Goal: Information Seeking & Learning: Compare options

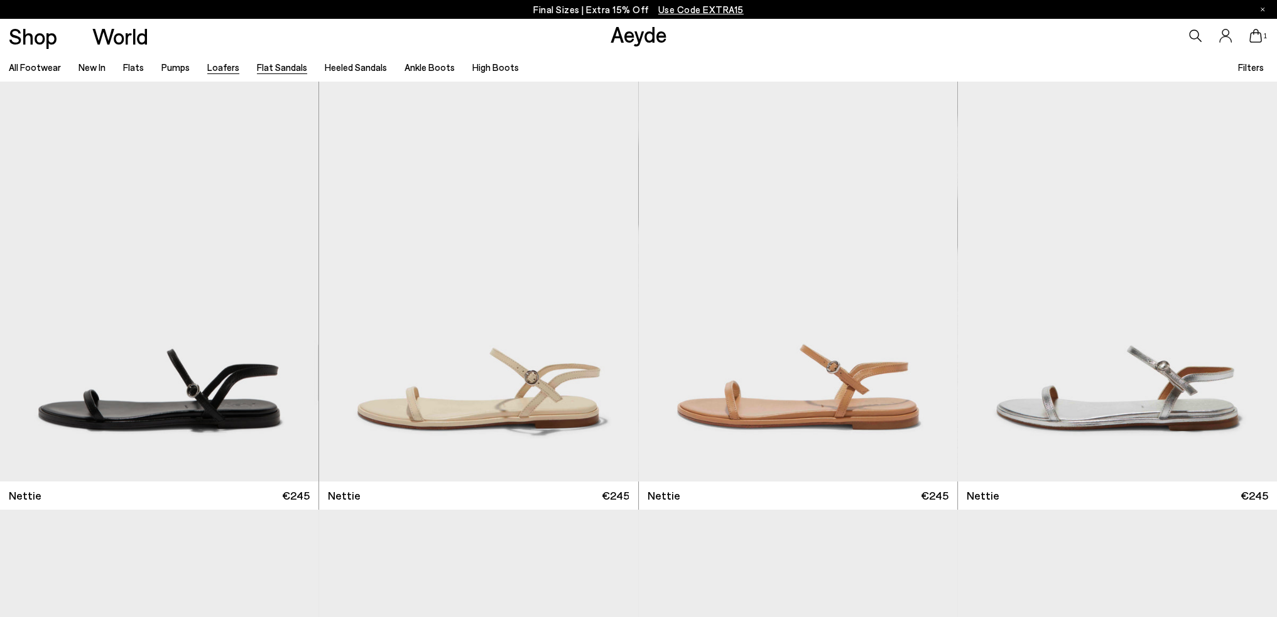
click at [221, 68] on link "Loafers" at bounding box center [223, 67] width 32 height 11
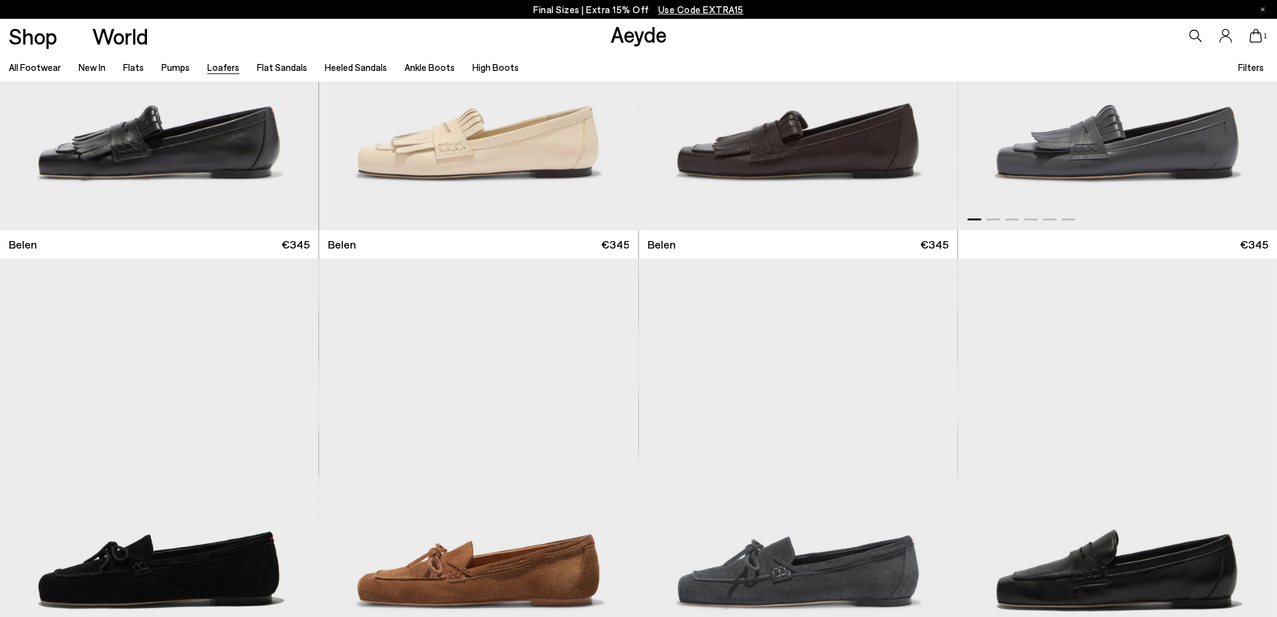
scroll to position [440, 0]
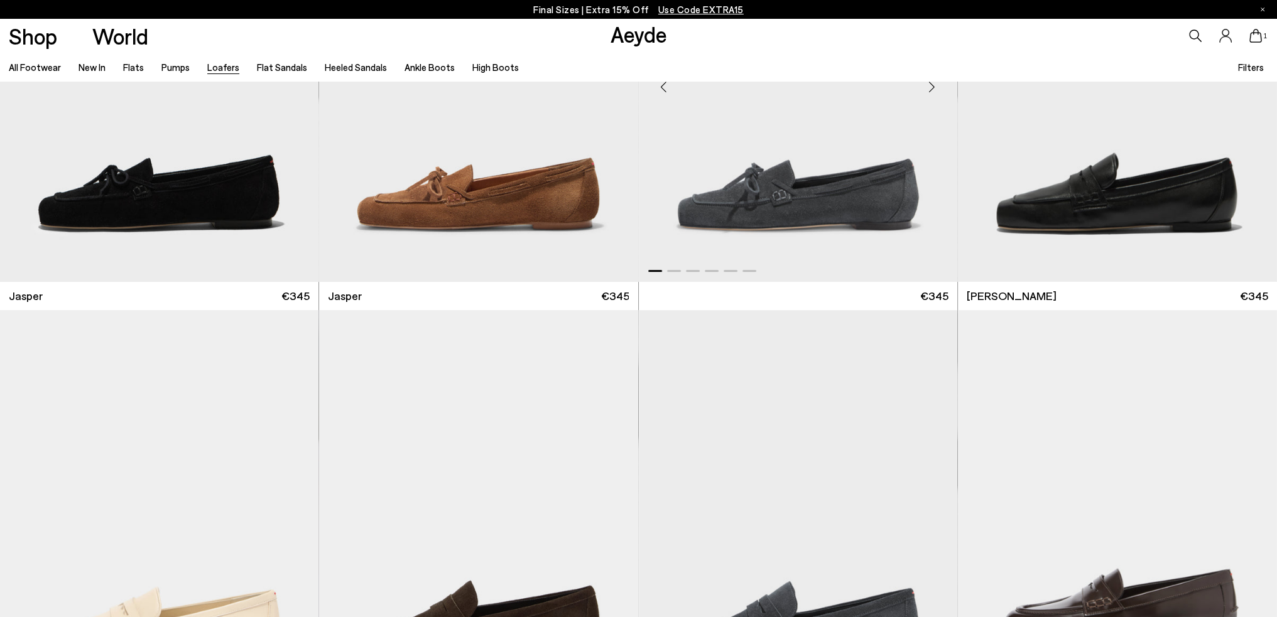
scroll to position [879, 0]
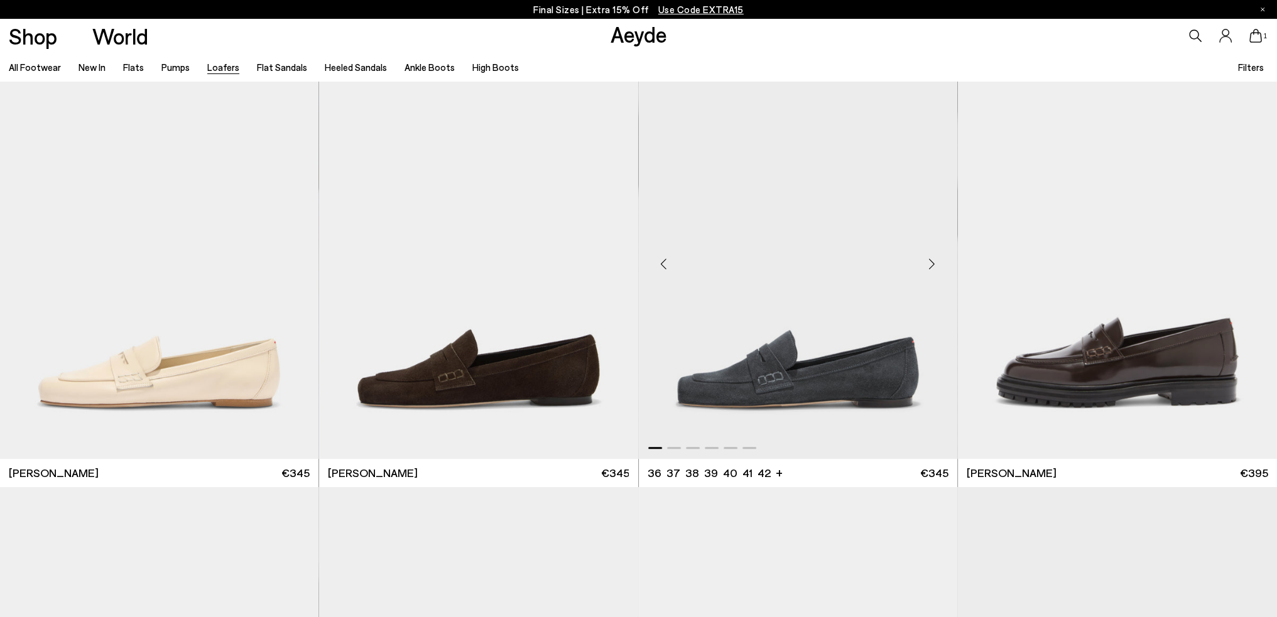
click at [935, 262] on div "Next slide" at bounding box center [932, 265] width 38 height 38
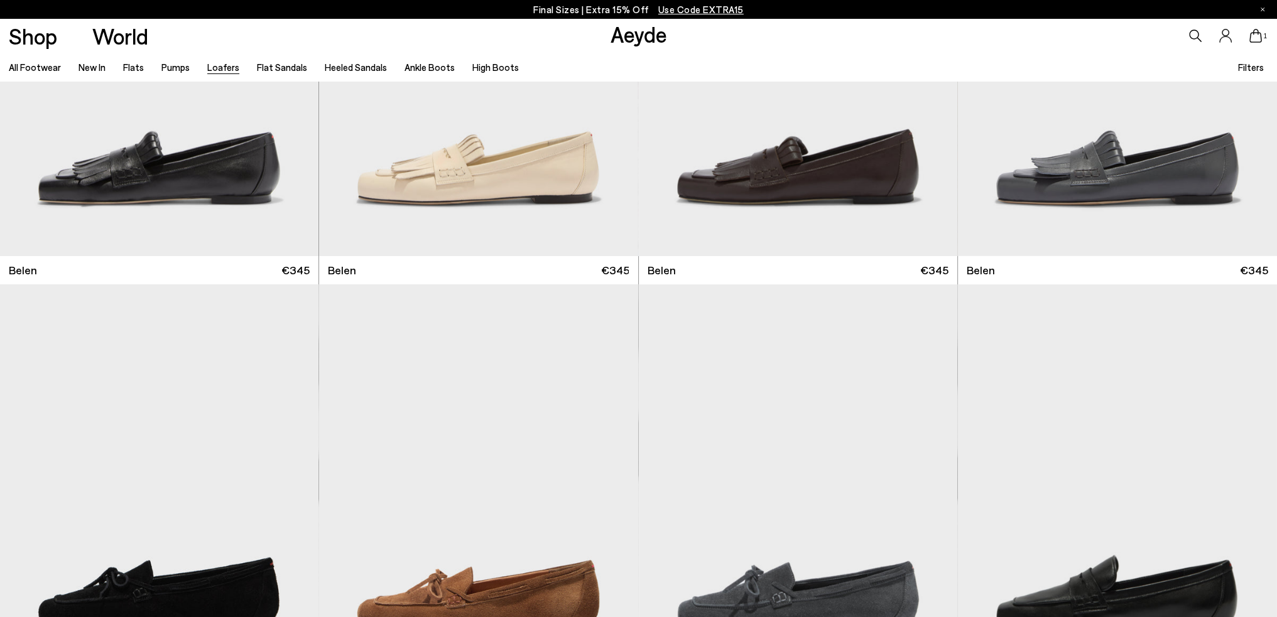
scroll to position [63, 0]
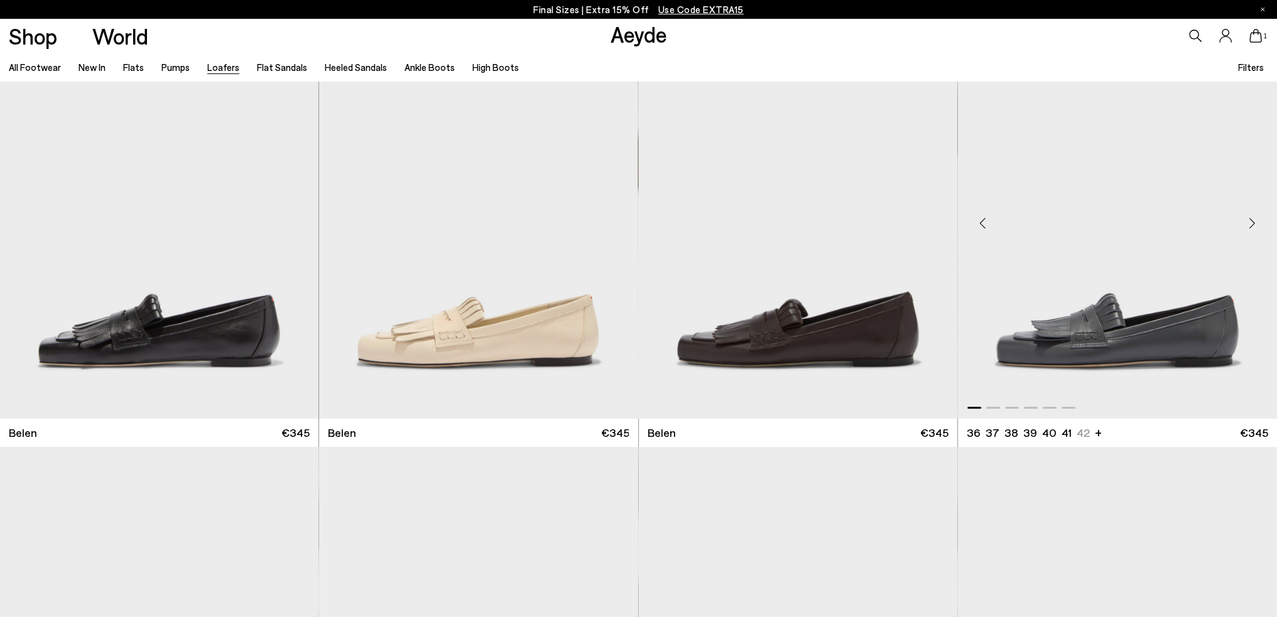
click at [1253, 225] on div "Next slide" at bounding box center [1252, 224] width 38 height 38
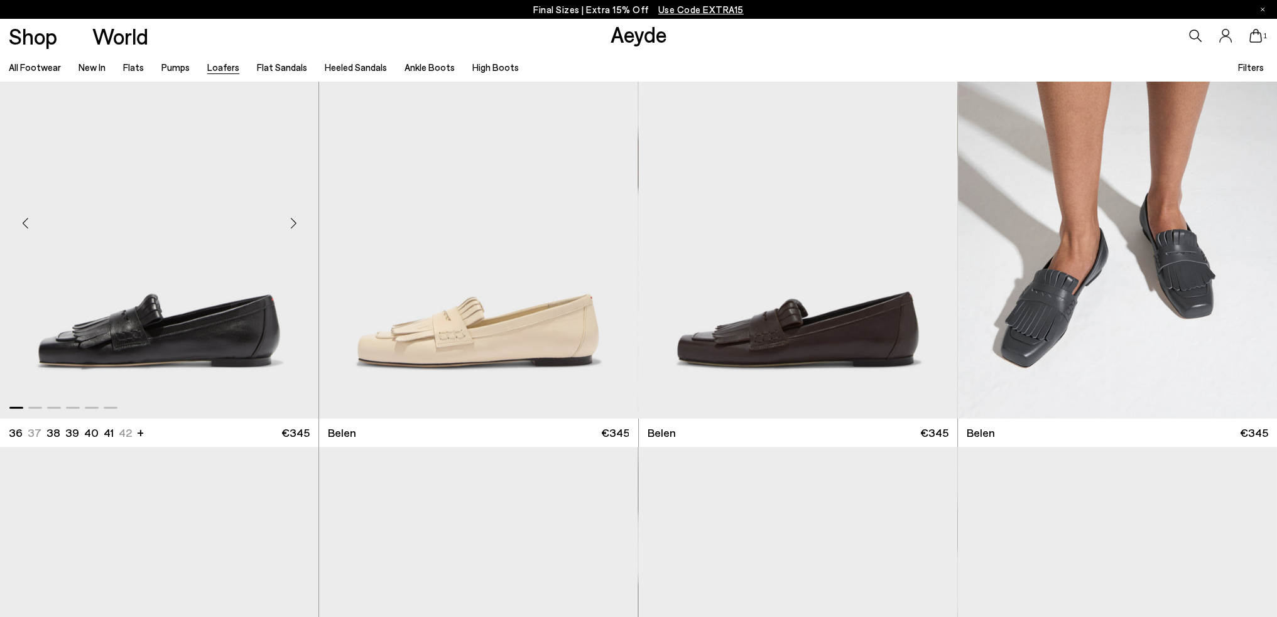
click at [295, 217] on div "Next slide" at bounding box center [293, 224] width 38 height 38
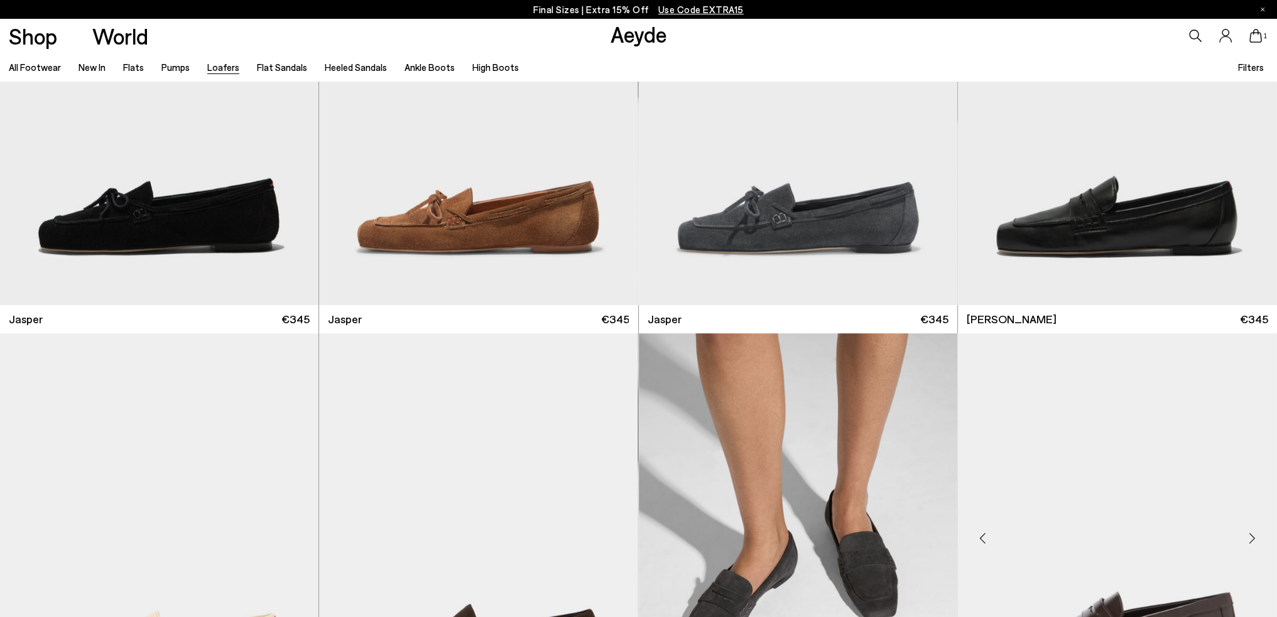
scroll to position [565, 0]
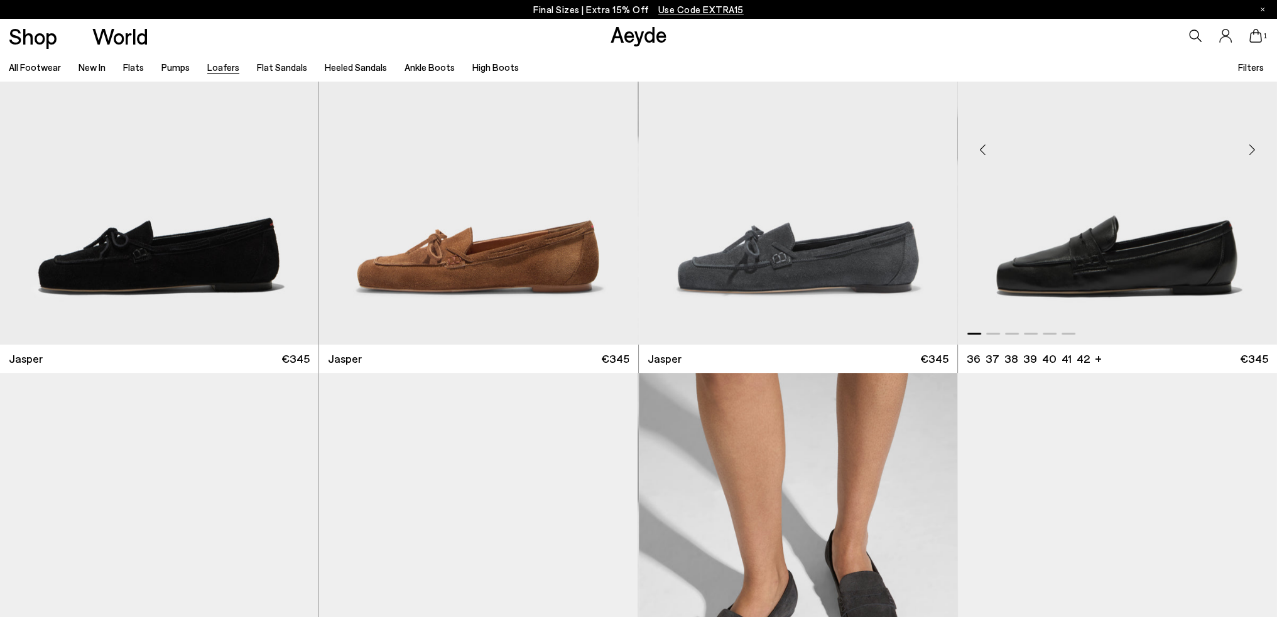
click at [1252, 143] on div "Next slide" at bounding box center [1252, 150] width 38 height 38
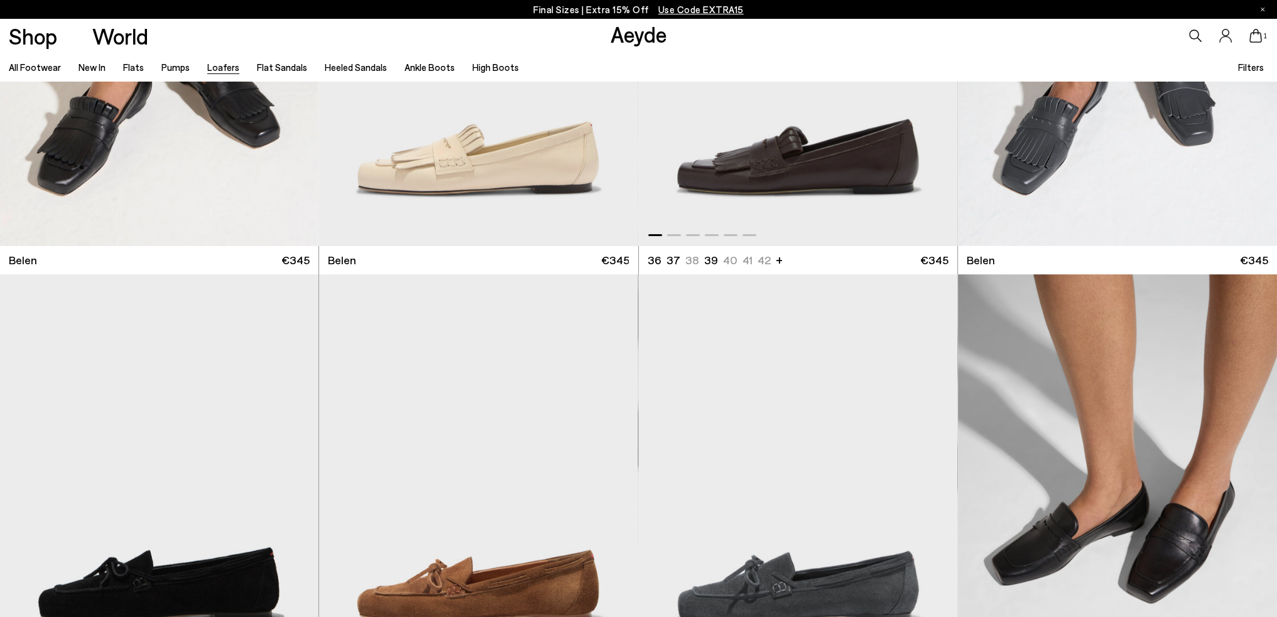
scroll to position [314, 0]
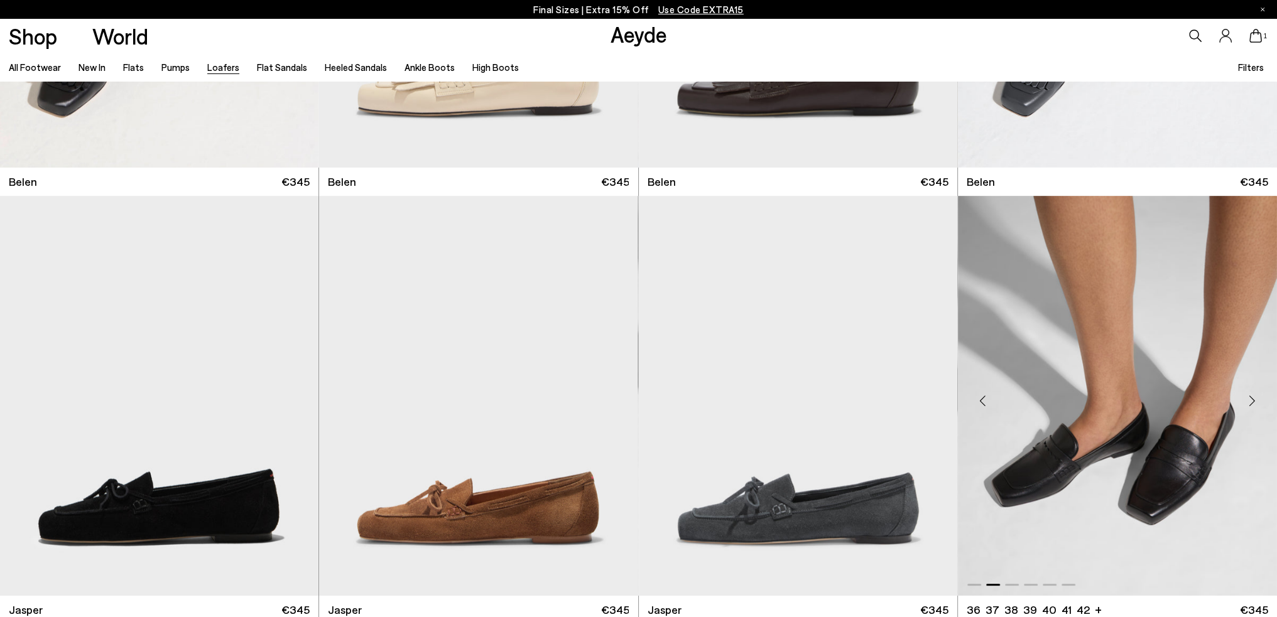
click at [1160, 376] on img "2 / 6" at bounding box center [1117, 396] width 319 height 400
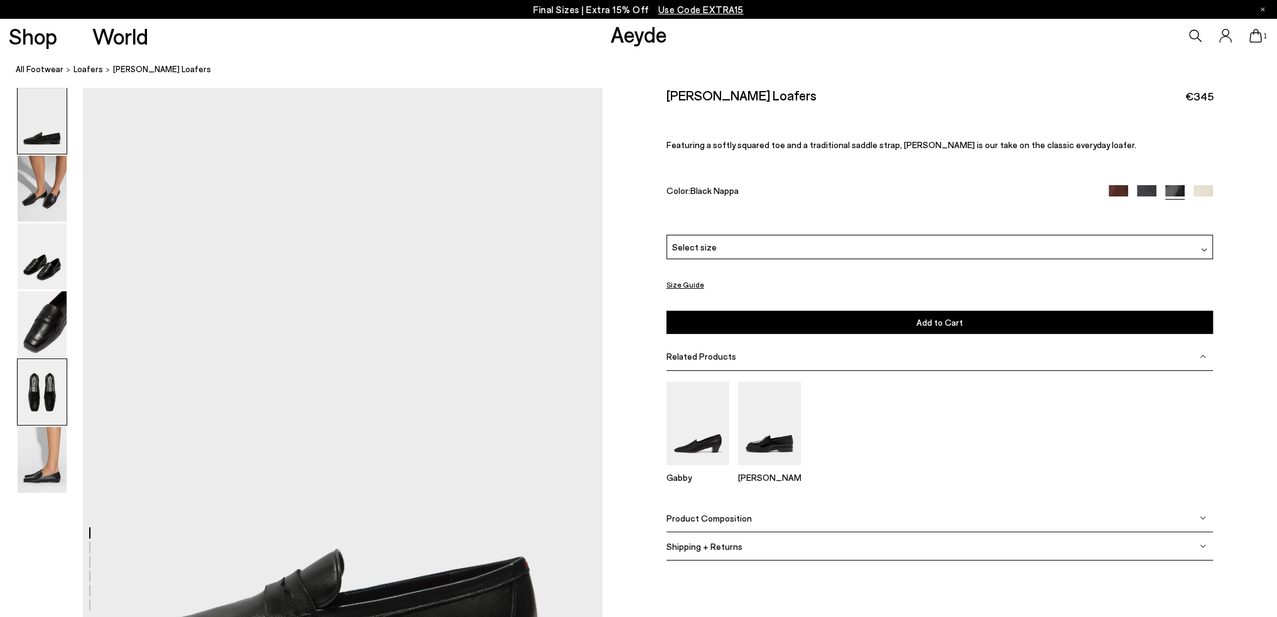
click at [48, 384] on img at bounding box center [42, 392] width 49 height 66
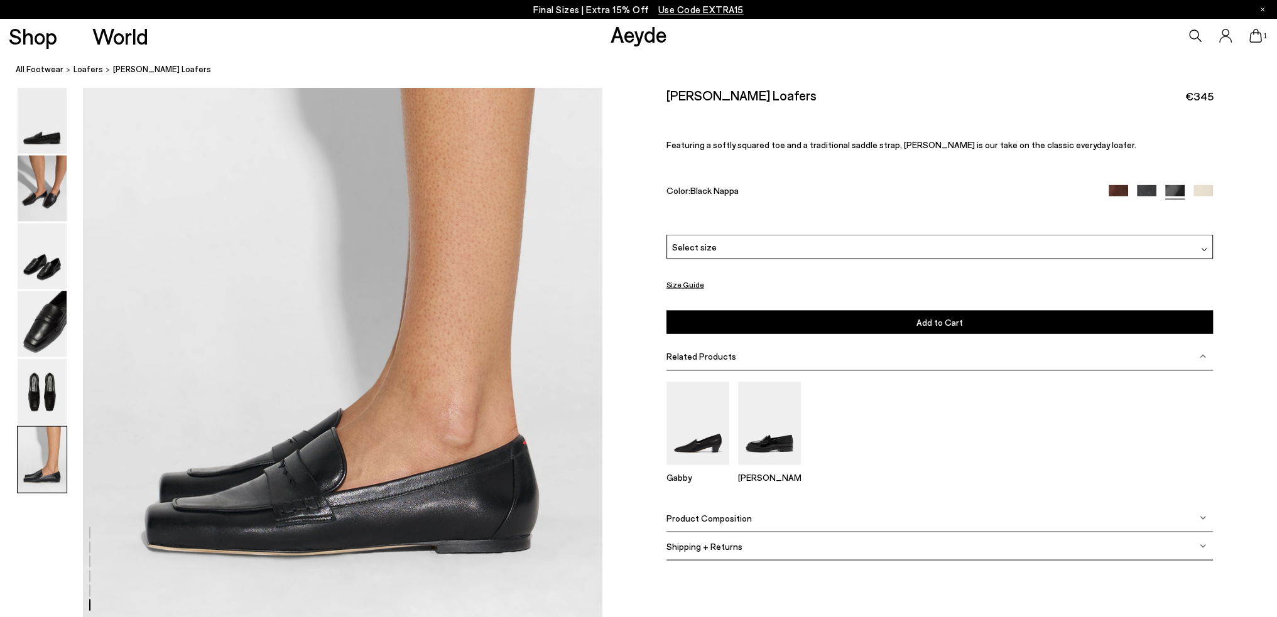
scroll to position [3658, 0]
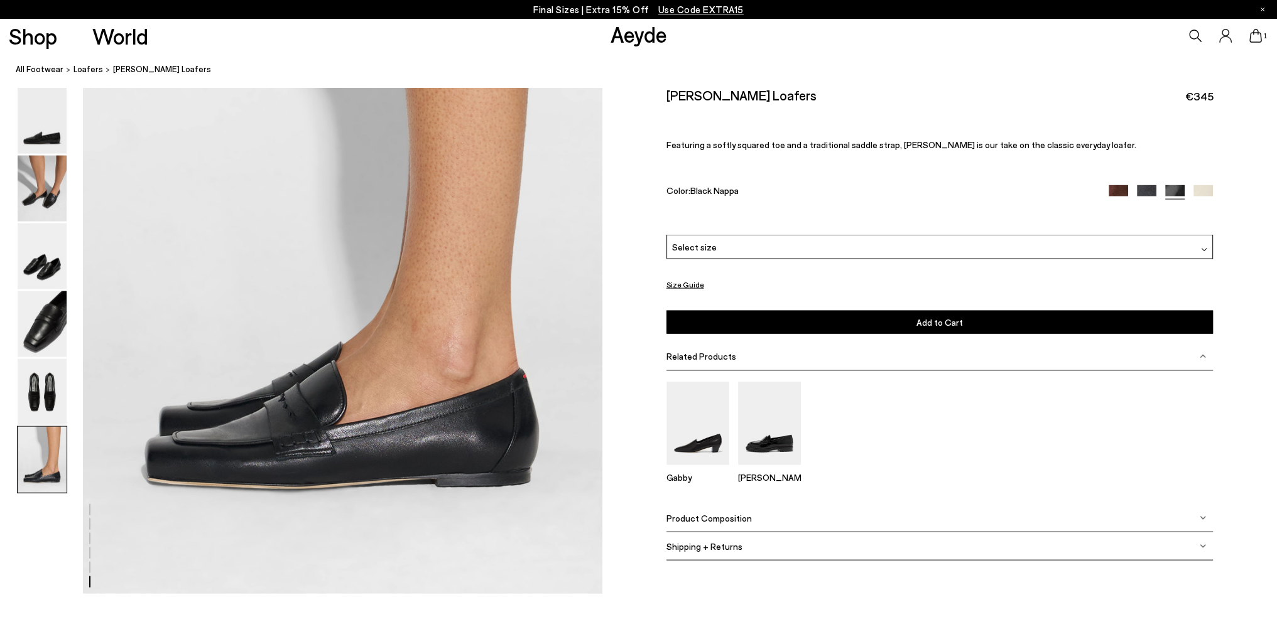
click at [46, 192] on img at bounding box center [42, 189] width 49 height 66
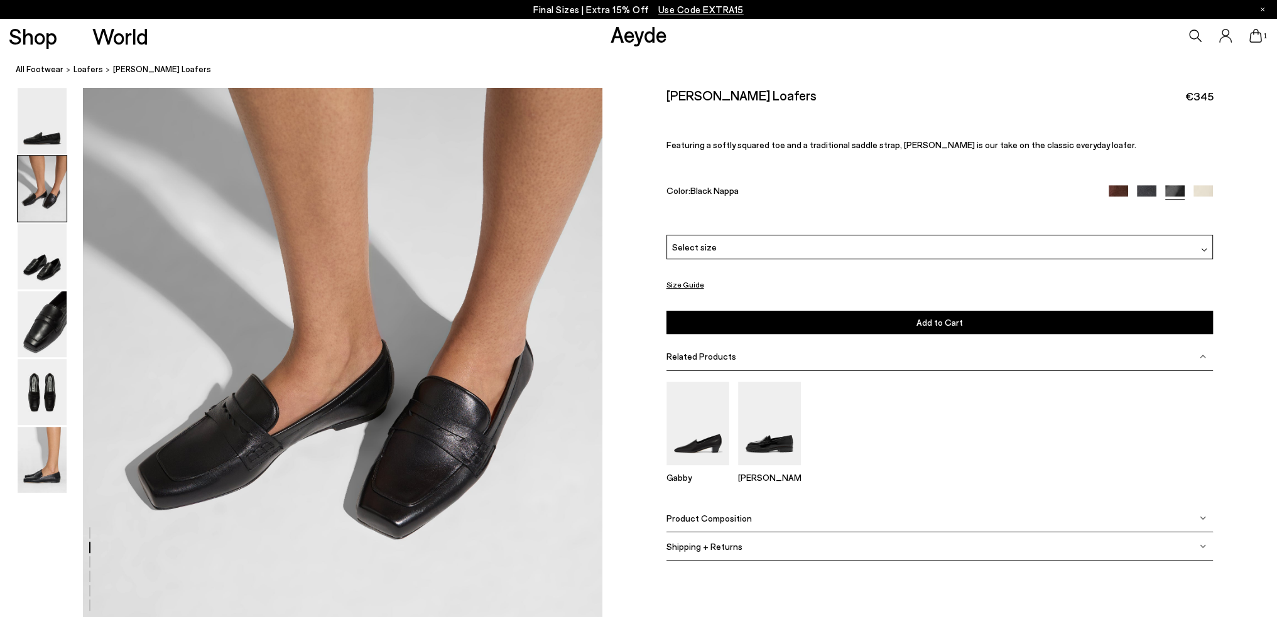
scroll to position [821, 0]
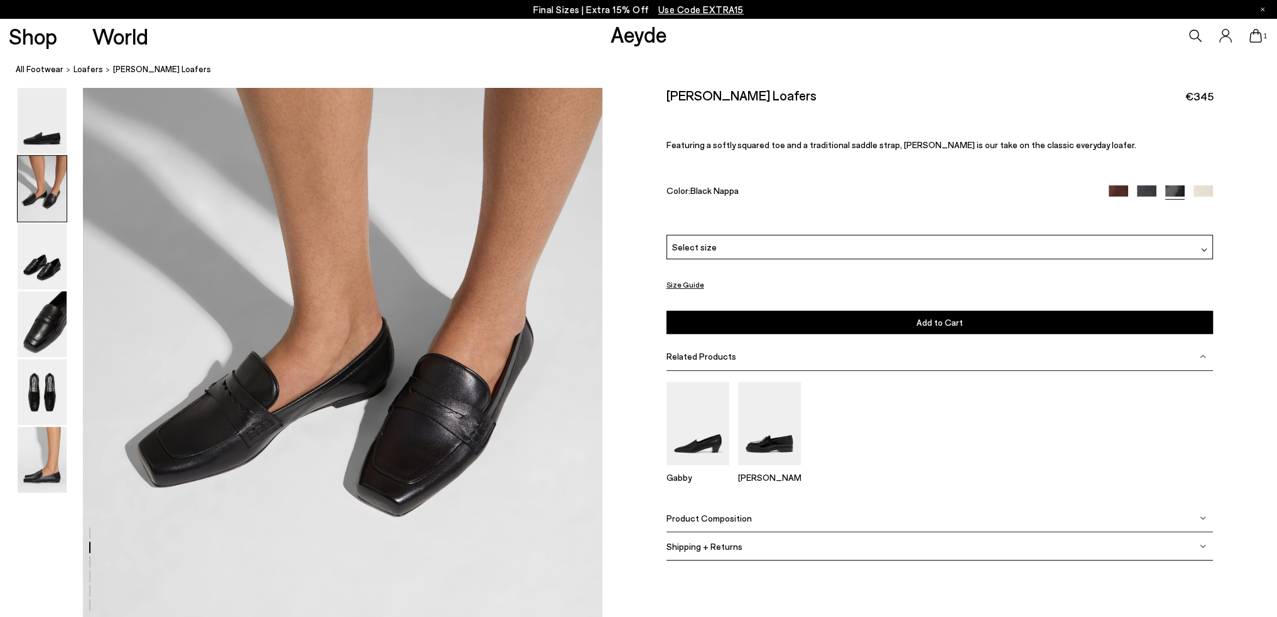
click at [1124, 198] on div at bounding box center [1160, 192] width 104 height 14
click at [1120, 190] on img at bounding box center [1117, 194] width 19 height 19
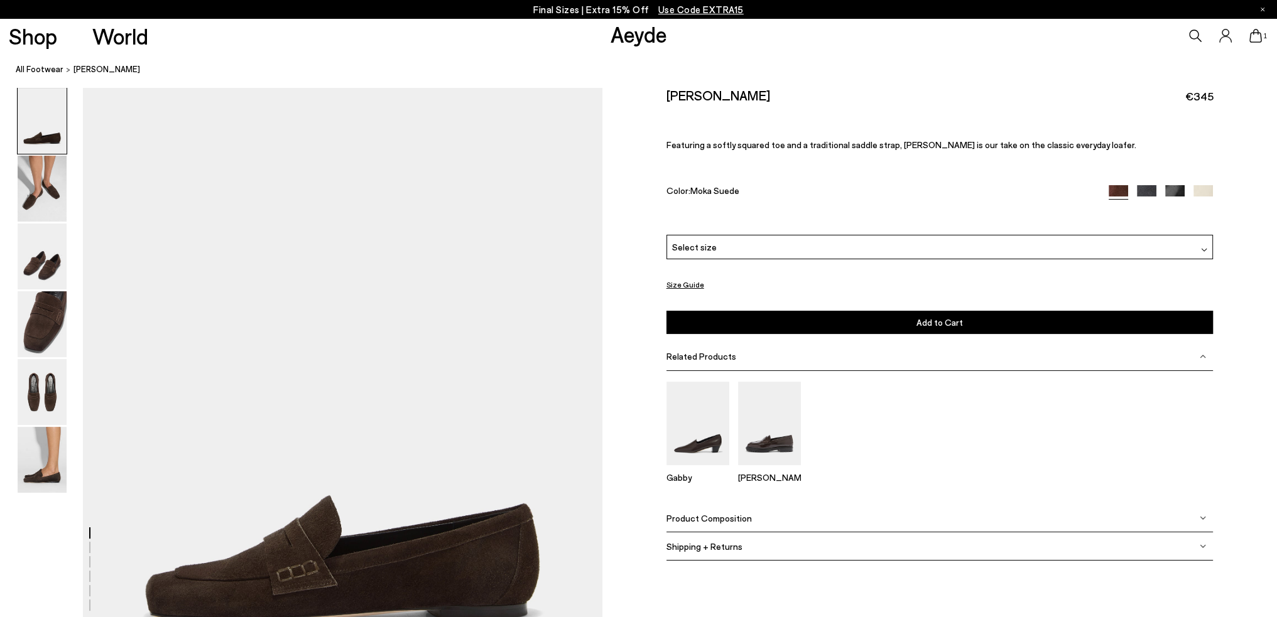
scroll to position [126, 0]
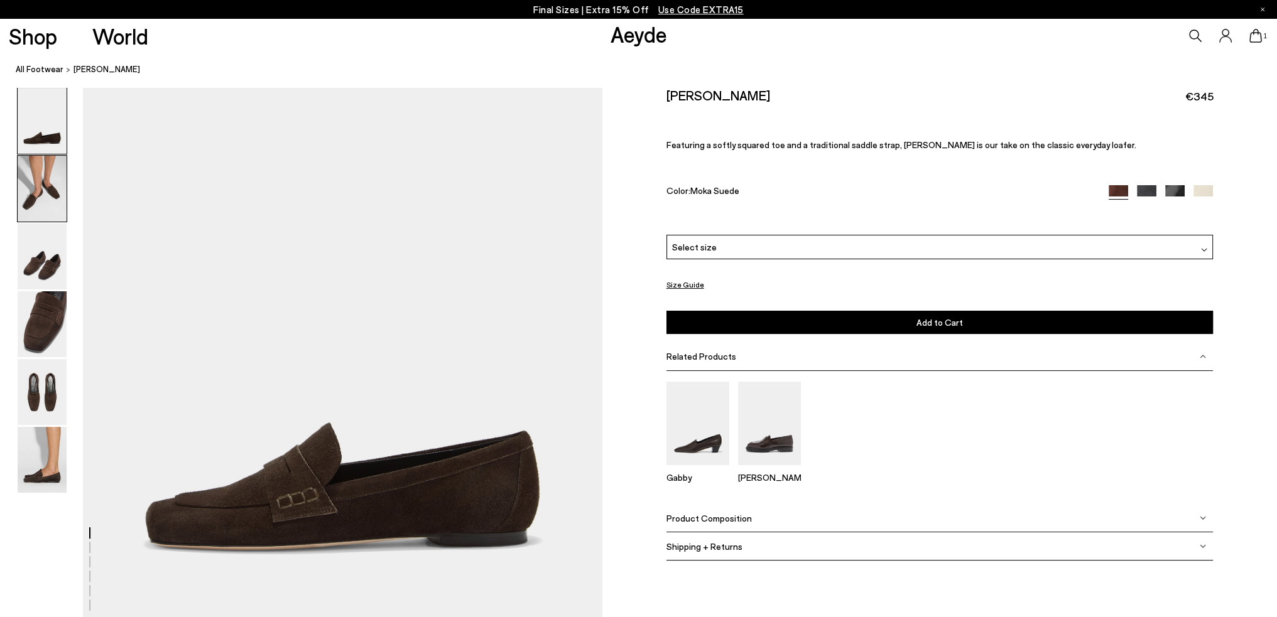
click at [42, 205] on img at bounding box center [42, 189] width 49 height 66
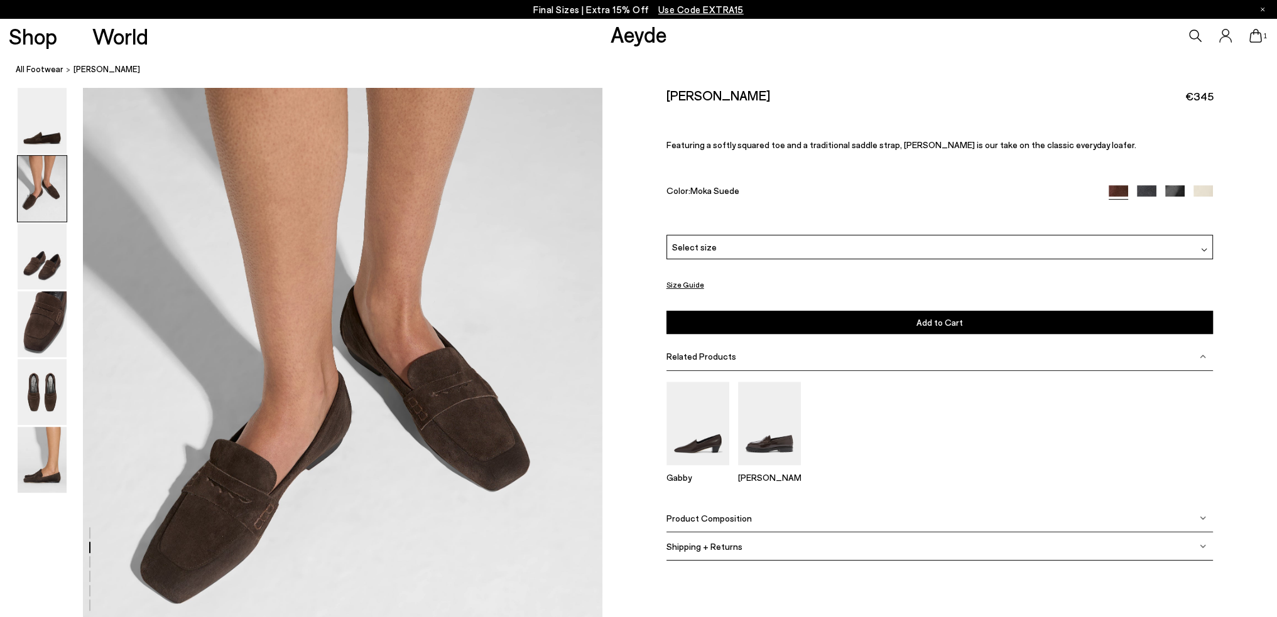
scroll to position [821, 0]
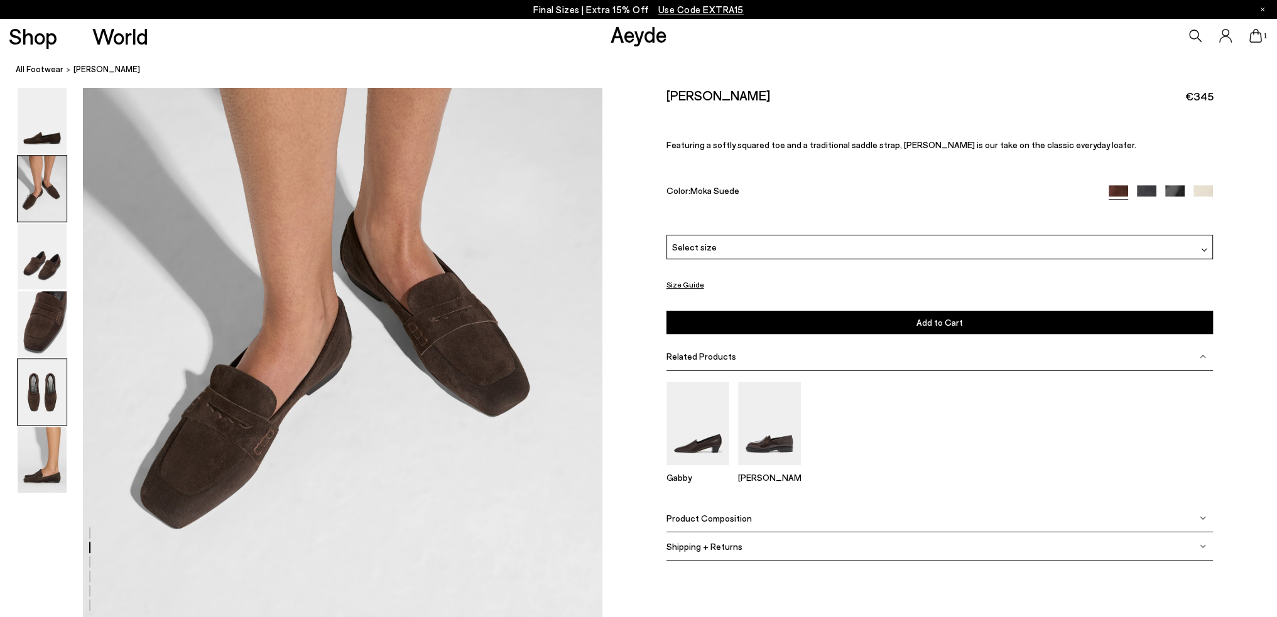
click at [38, 387] on img at bounding box center [42, 392] width 49 height 66
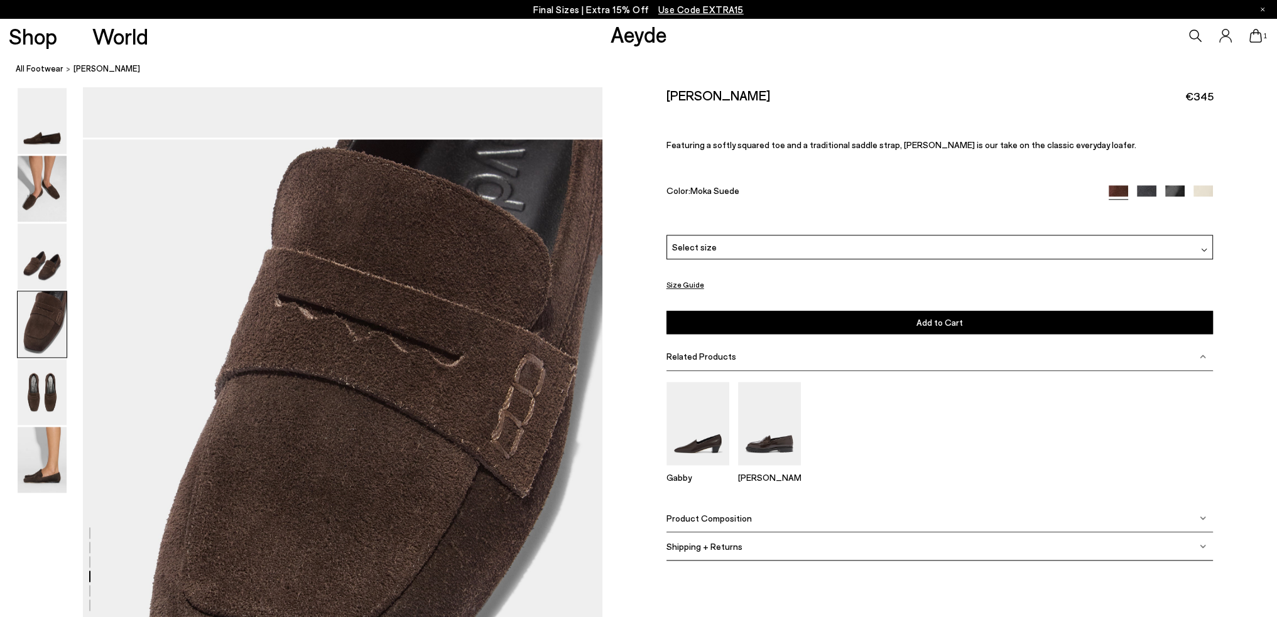
scroll to position [2167, 0]
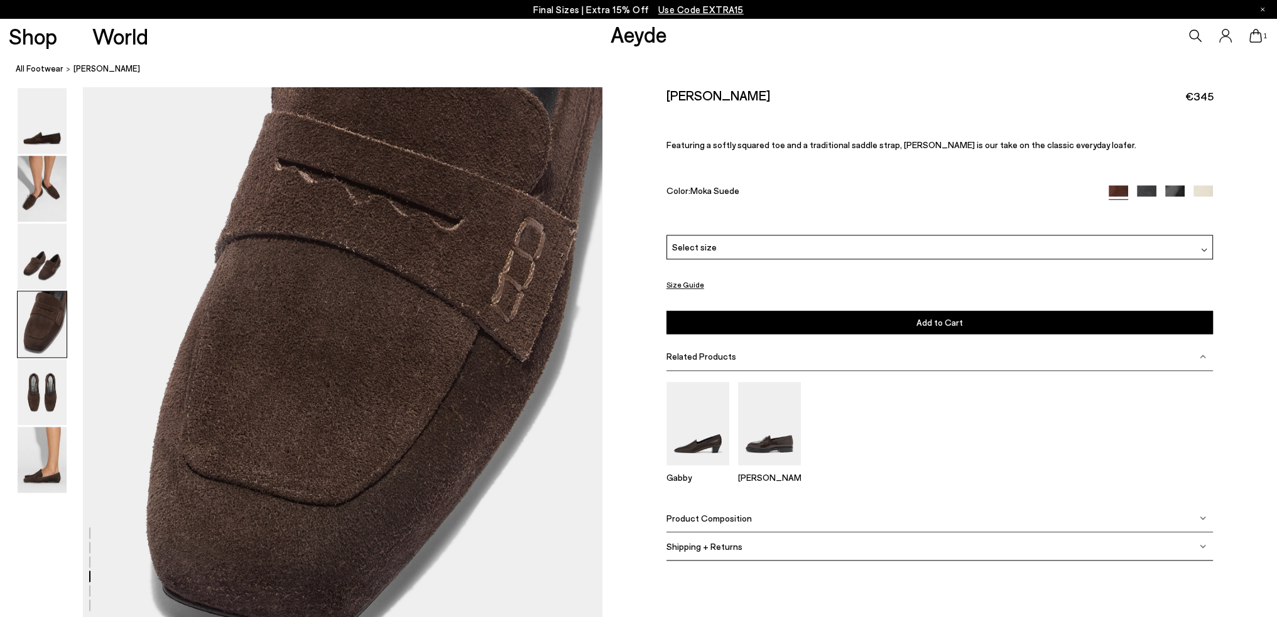
click at [1176, 190] on img at bounding box center [1174, 194] width 19 height 19
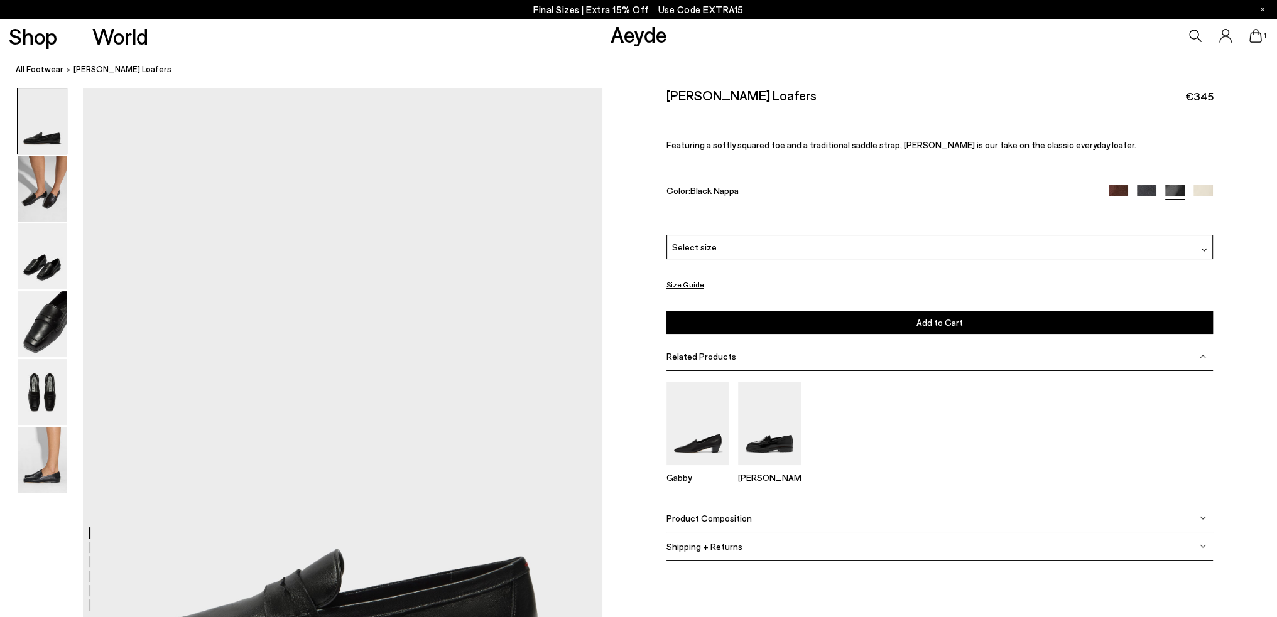
scroll to position [188, 0]
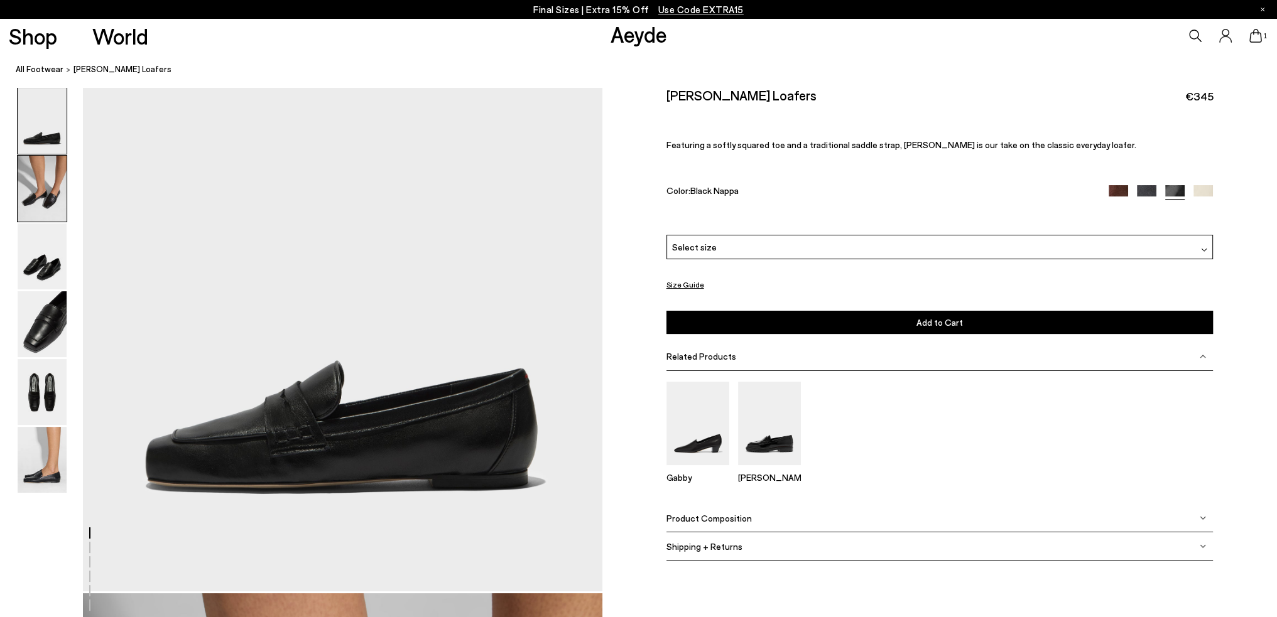
click at [43, 187] on img at bounding box center [42, 189] width 49 height 66
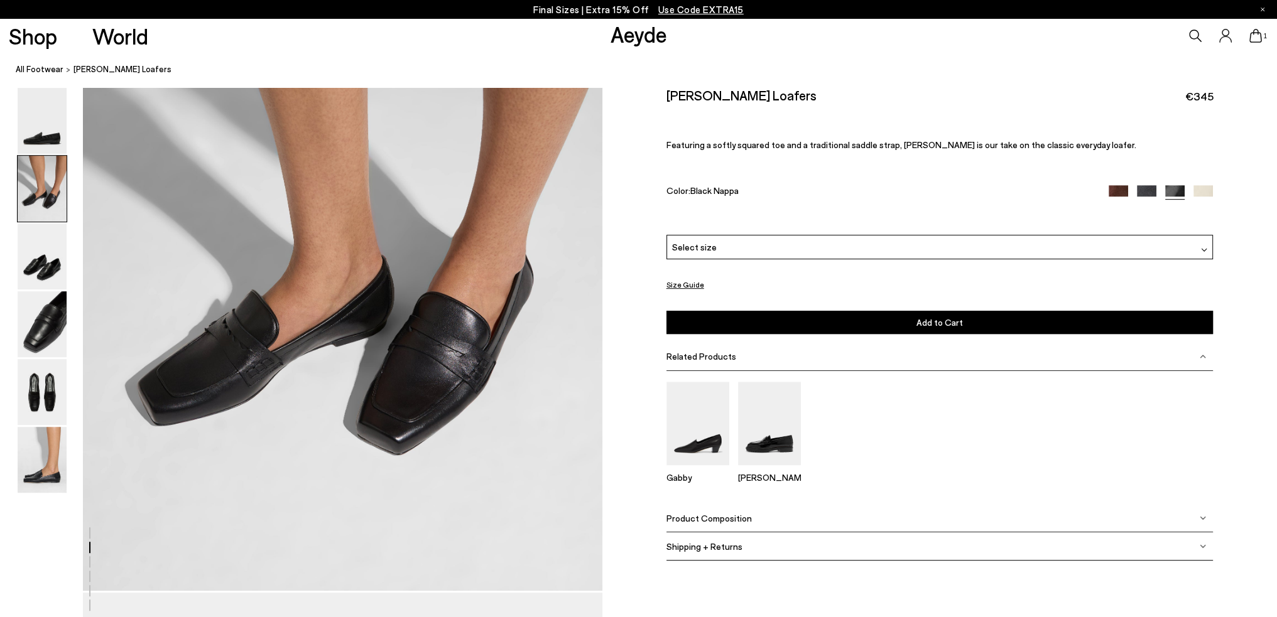
scroll to position [884, 0]
click at [1197, 190] on img at bounding box center [1202, 194] width 19 height 19
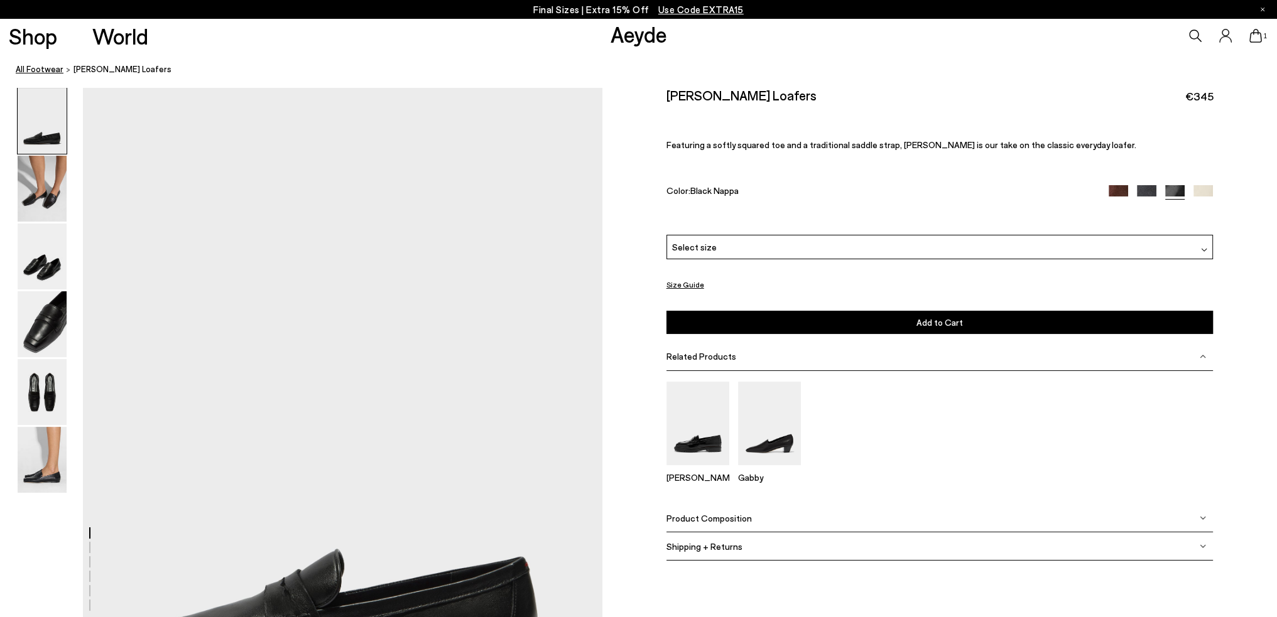
click at [48, 71] on link "All Footwear" at bounding box center [40, 69] width 48 height 13
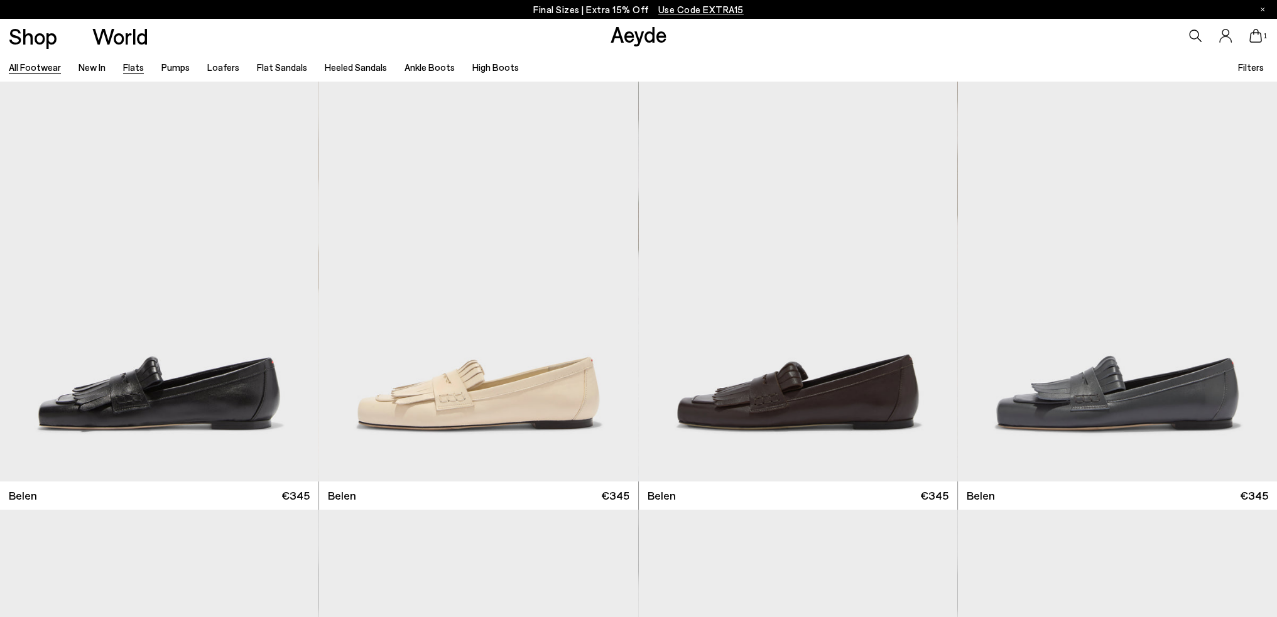
click at [133, 69] on link "Flats" at bounding box center [133, 67] width 21 height 11
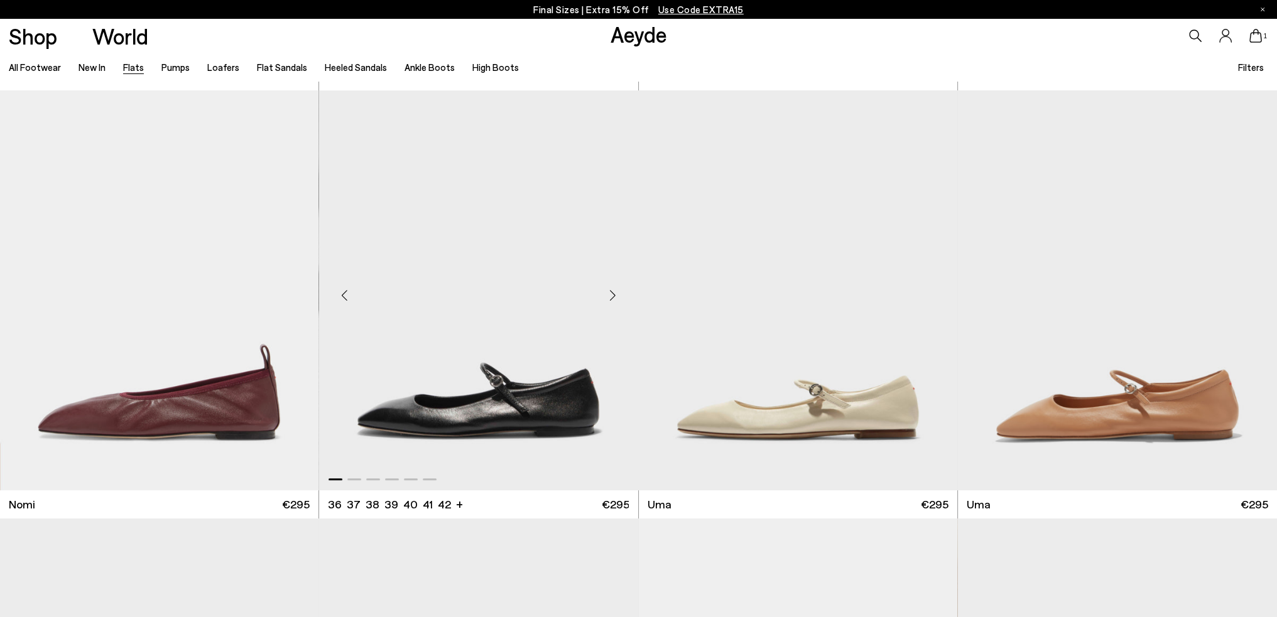
scroll to position [879, 0]
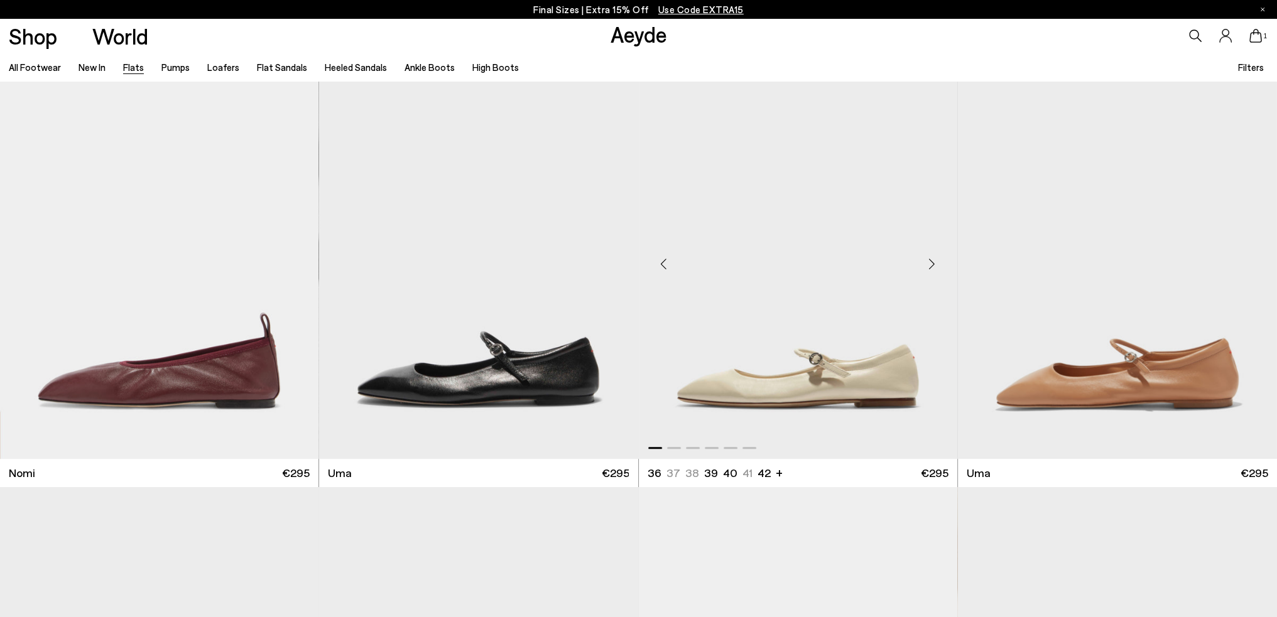
click at [929, 266] on div "Next slide" at bounding box center [932, 265] width 38 height 38
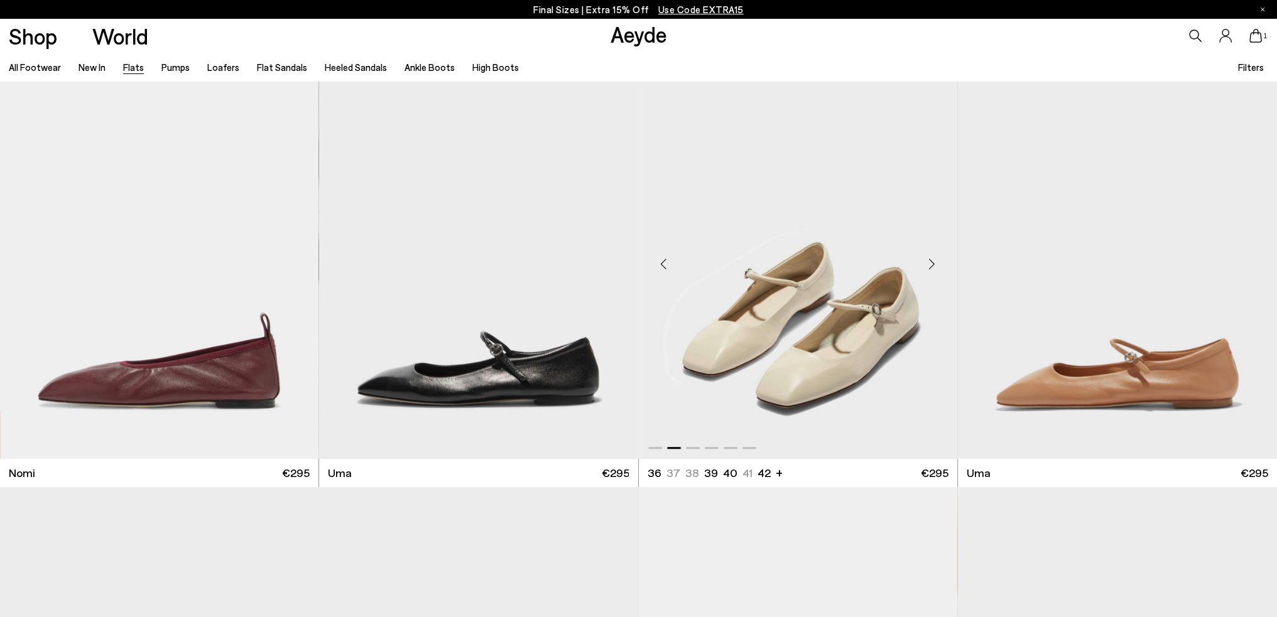
click at [929, 266] on div "Next slide" at bounding box center [932, 265] width 38 height 38
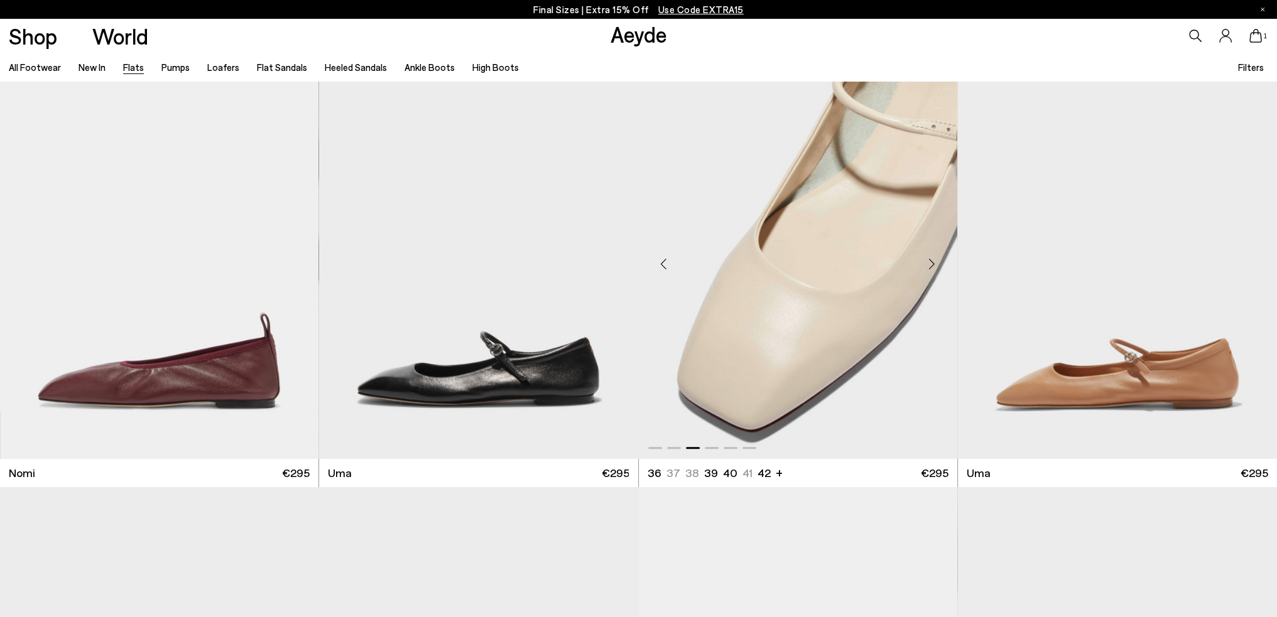
click at [929, 266] on div "Next slide" at bounding box center [932, 265] width 38 height 38
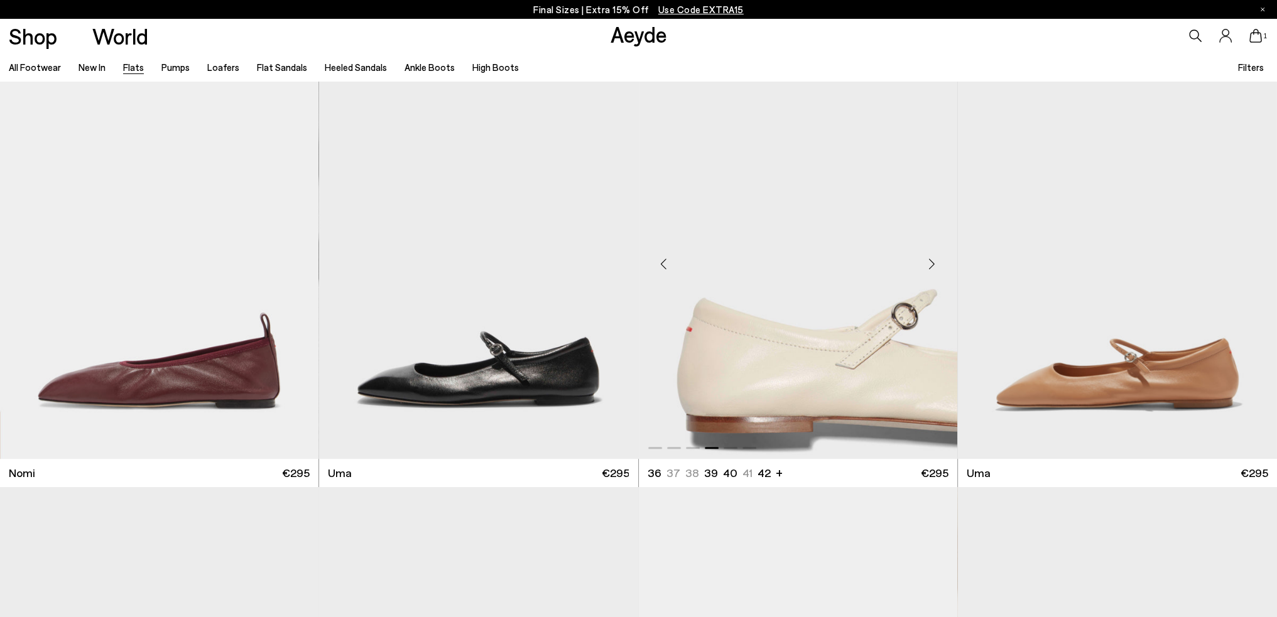
click at [929, 266] on div "Next slide" at bounding box center [932, 265] width 38 height 38
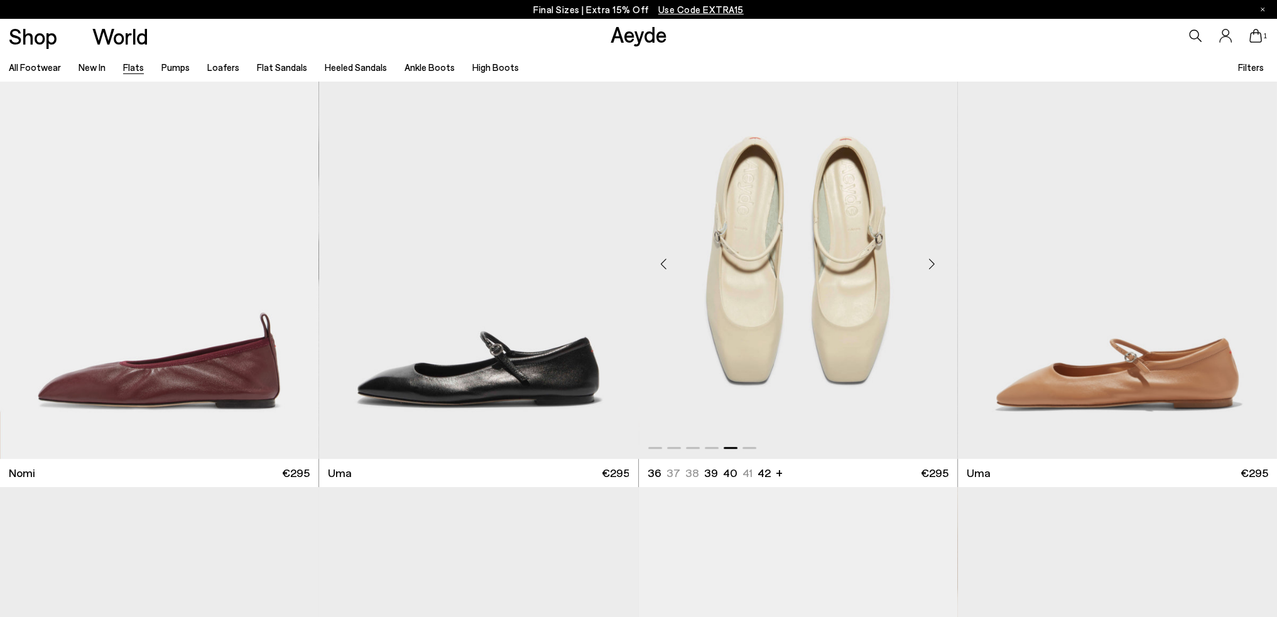
click at [929, 266] on div "Next slide" at bounding box center [932, 265] width 38 height 38
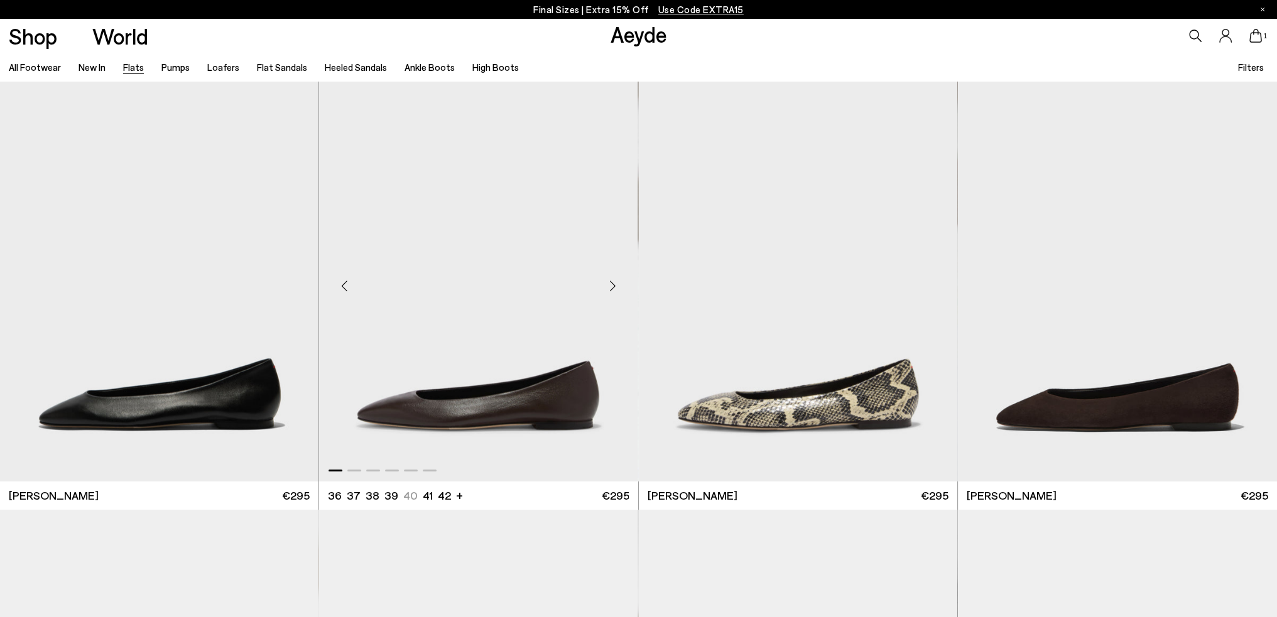
click at [571, 281] on img "1 / 6" at bounding box center [478, 281] width 318 height 400
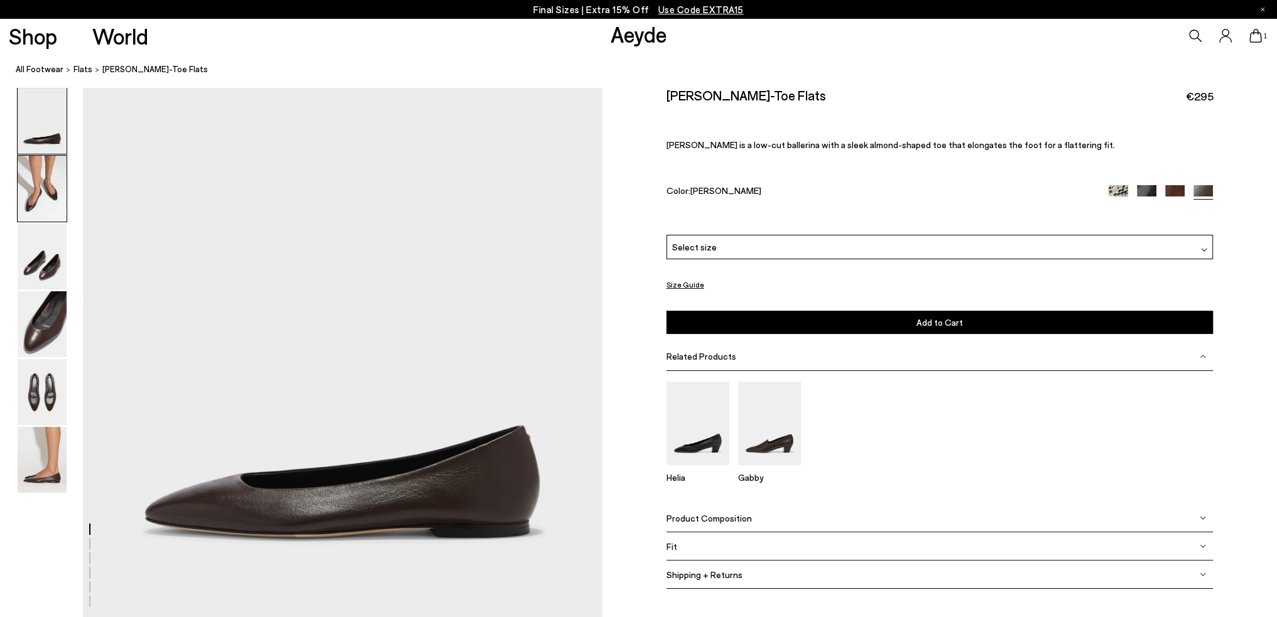
click at [34, 191] on img at bounding box center [42, 189] width 49 height 66
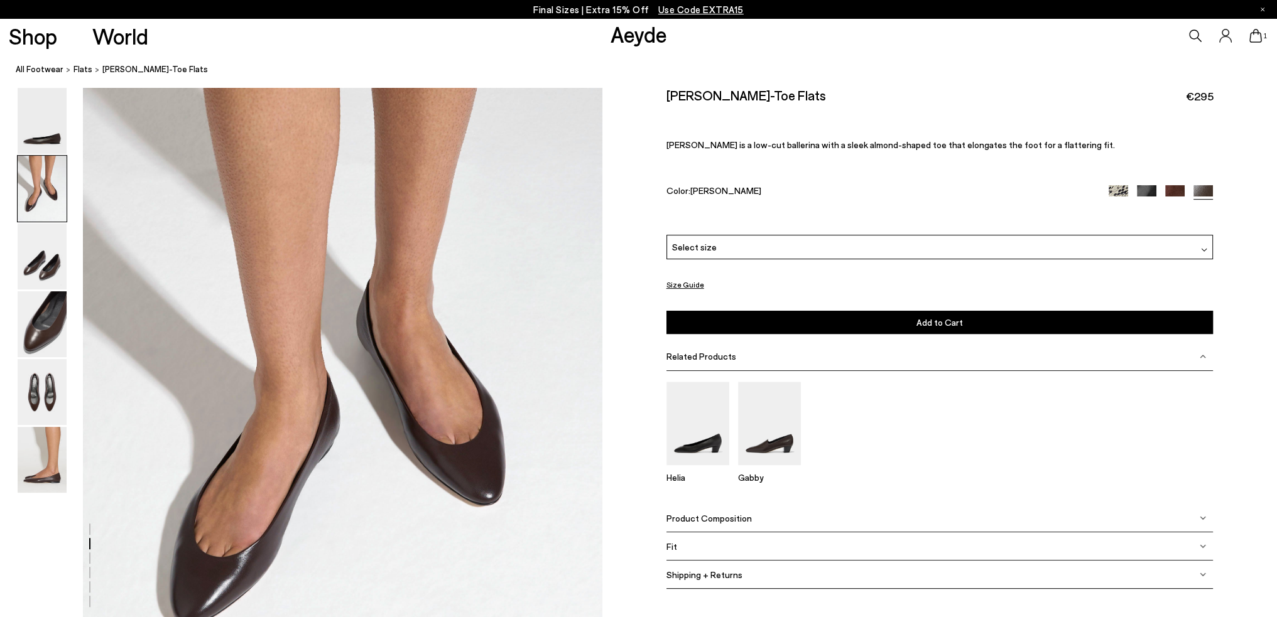
scroll to position [659, 0]
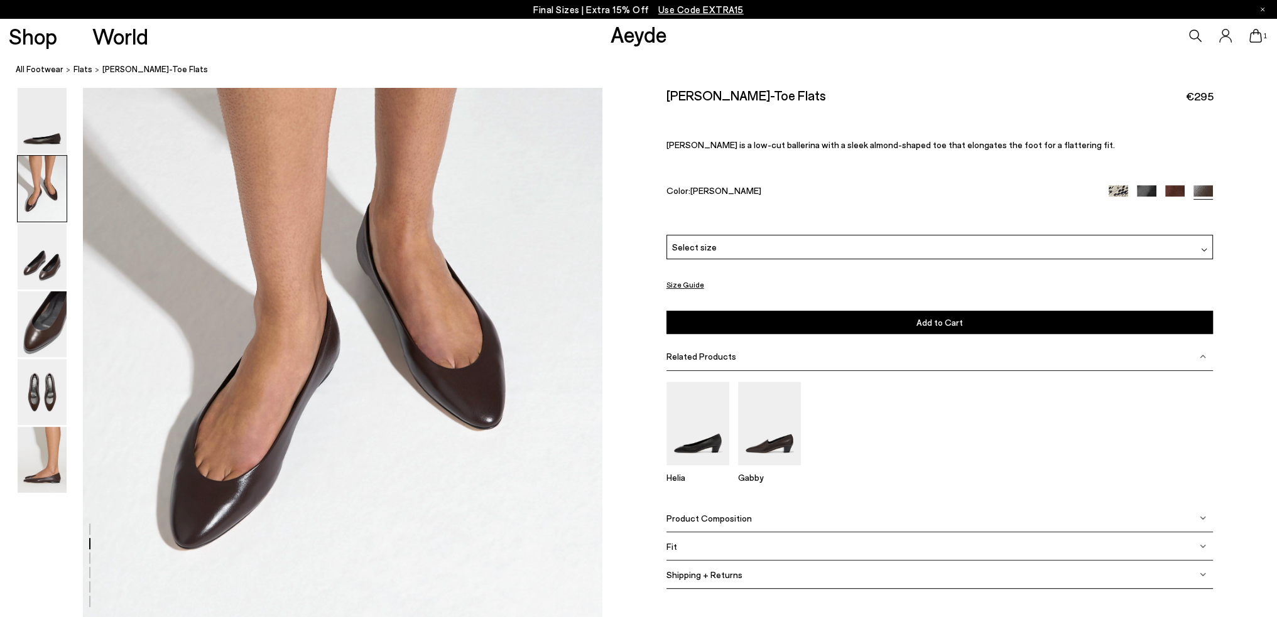
click at [1115, 188] on img at bounding box center [1117, 194] width 19 height 19
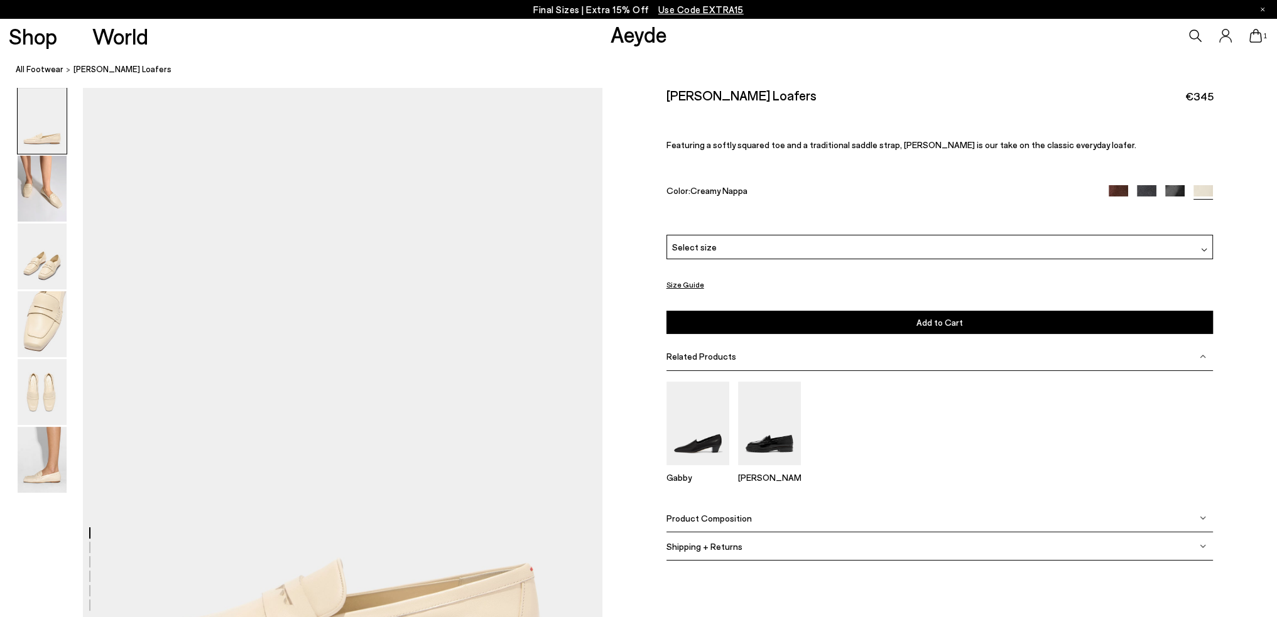
click at [784, 247] on div "Select size" at bounding box center [939, 247] width 547 height 24
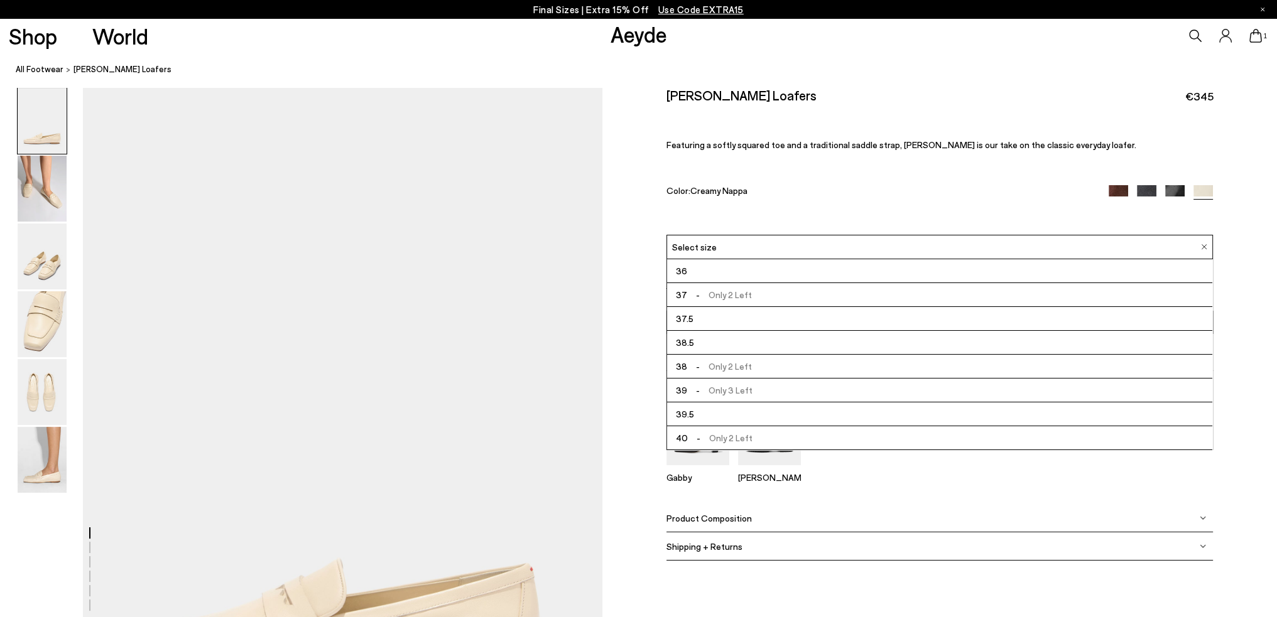
click at [786, 246] on div "Select size" at bounding box center [939, 247] width 547 height 24
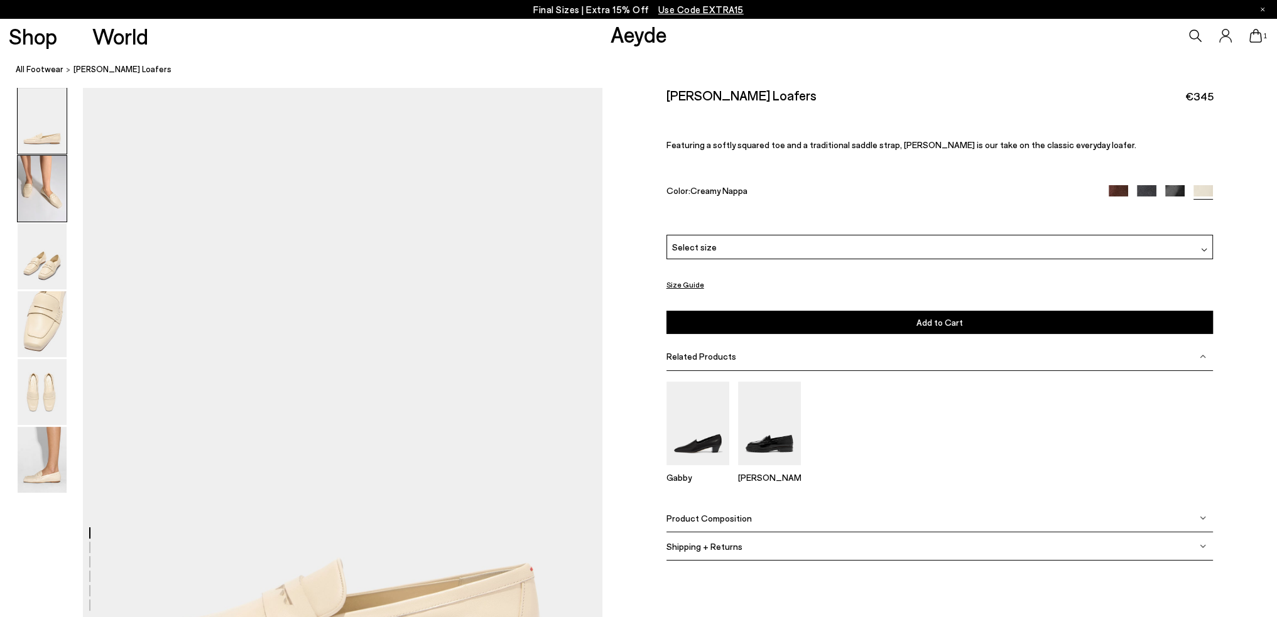
click at [41, 186] on img at bounding box center [42, 189] width 49 height 66
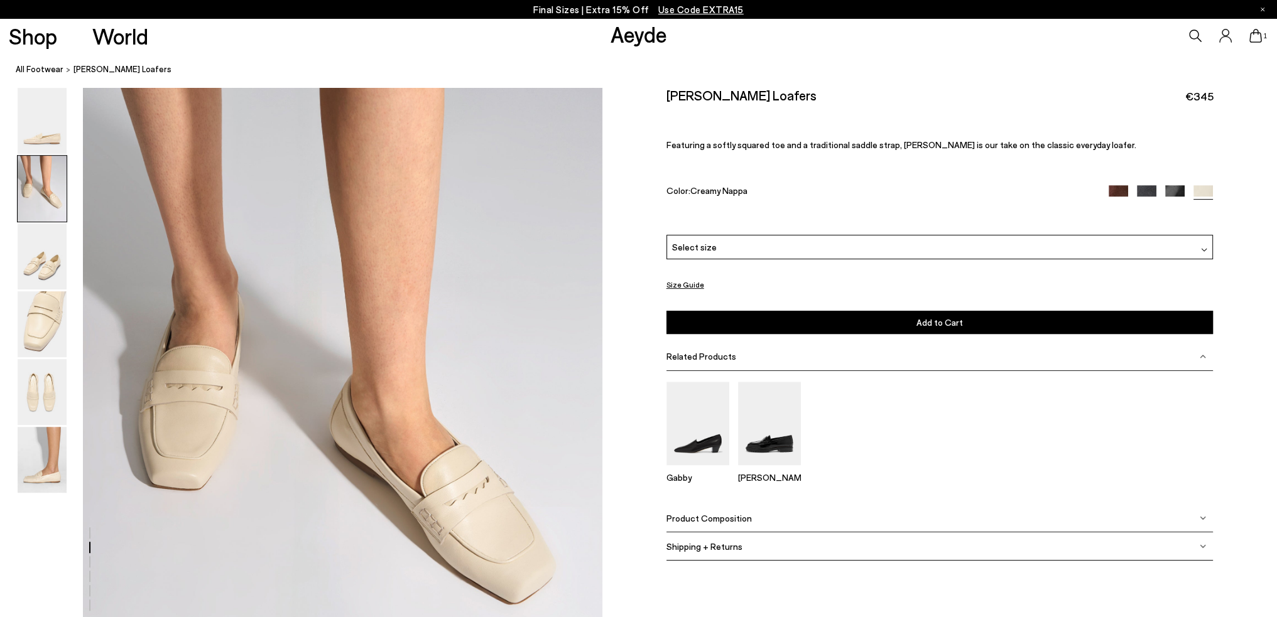
scroll to position [759, 0]
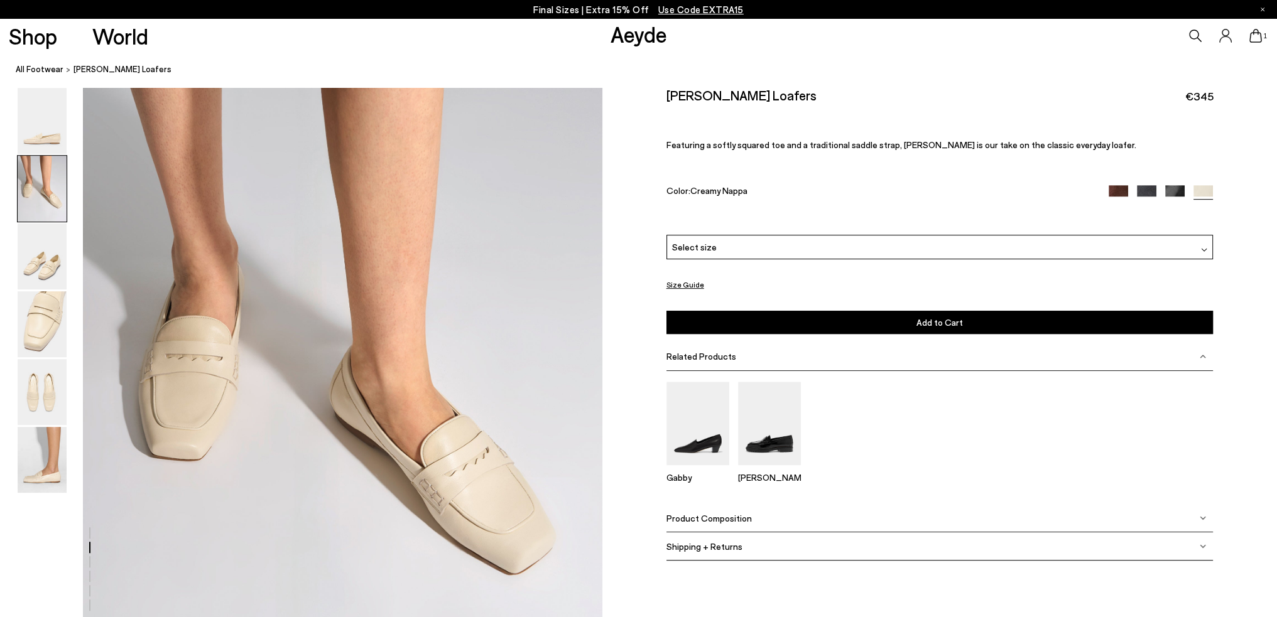
click at [1173, 193] on img at bounding box center [1174, 194] width 19 height 19
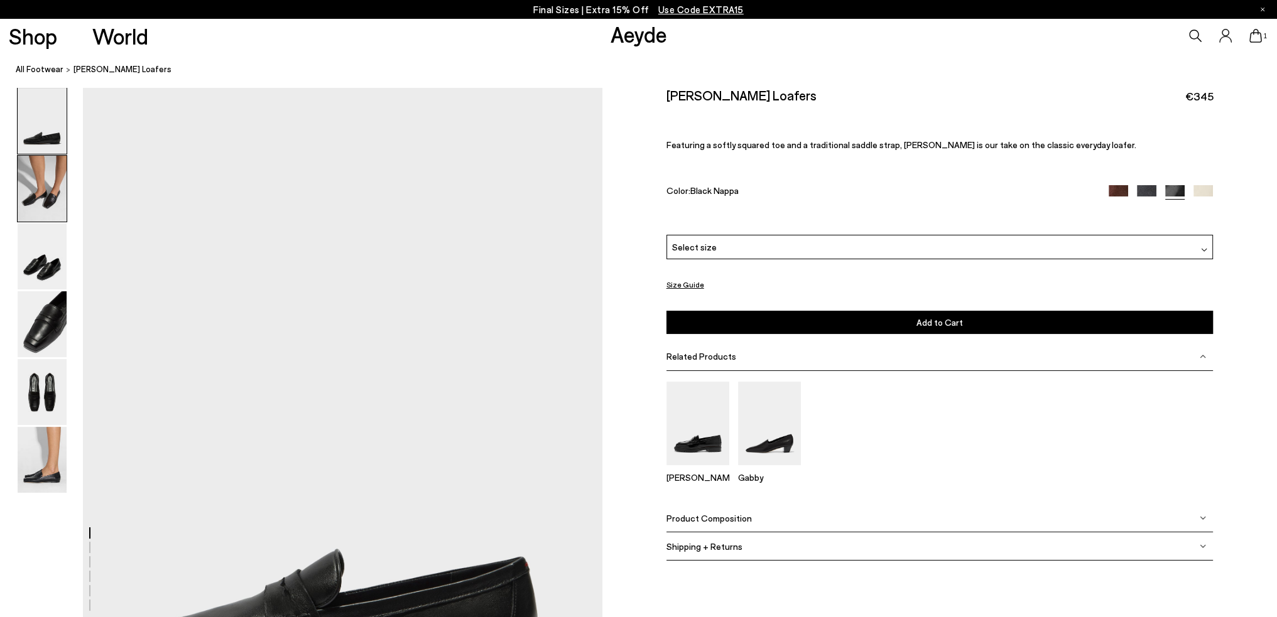
click at [44, 175] on img at bounding box center [42, 189] width 49 height 66
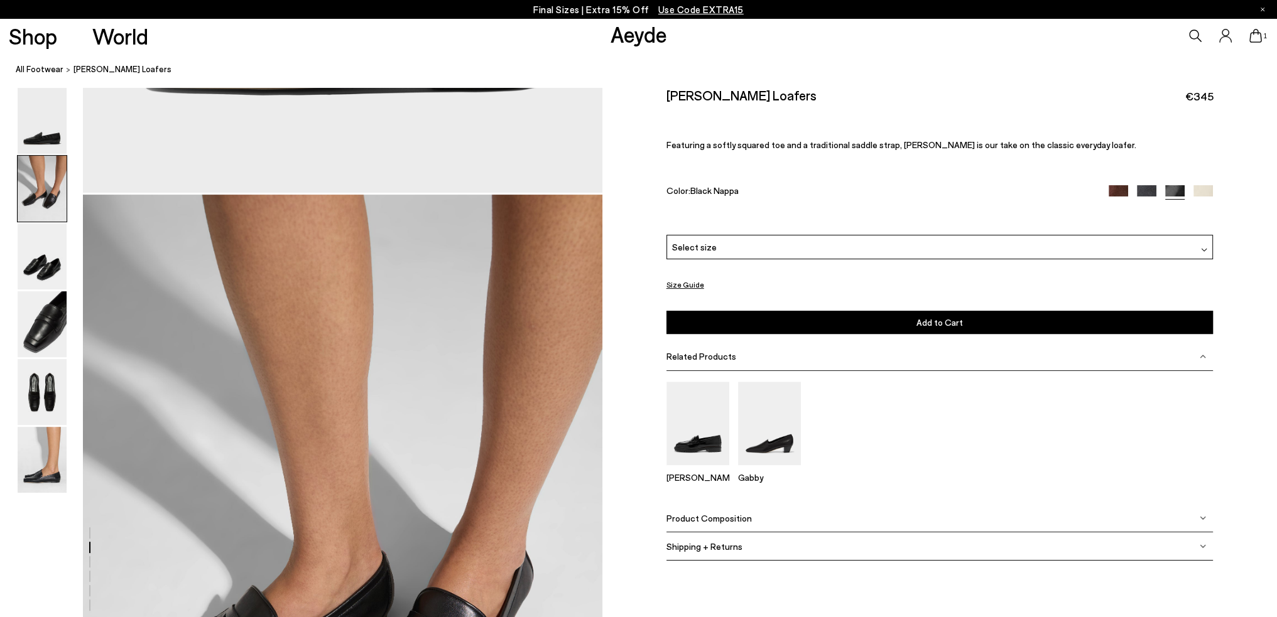
scroll to position [696, 0]
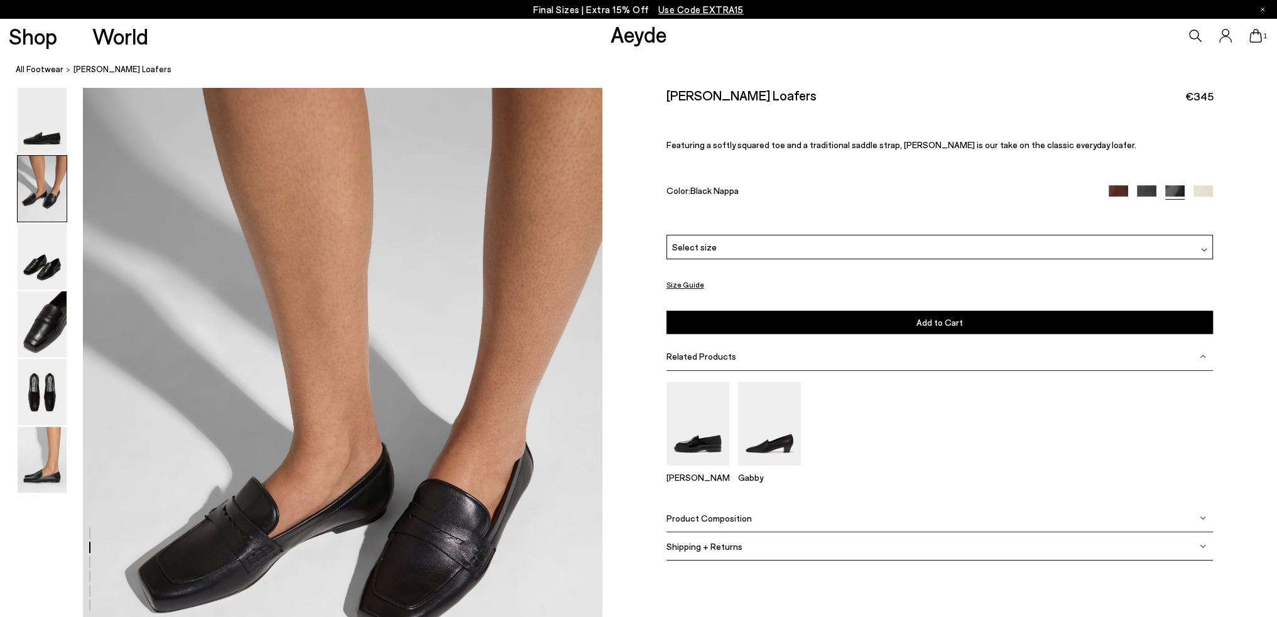
click at [1115, 190] on img at bounding box center [1117, 194] width 19 height 19
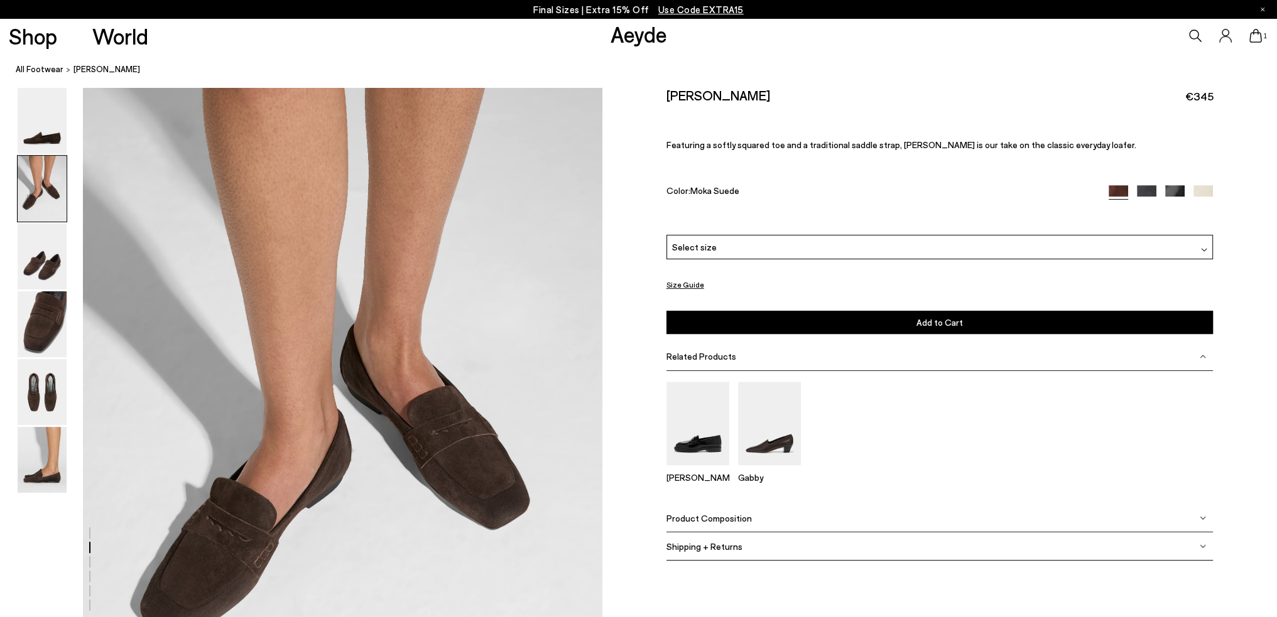
scroll to position [879, 0]
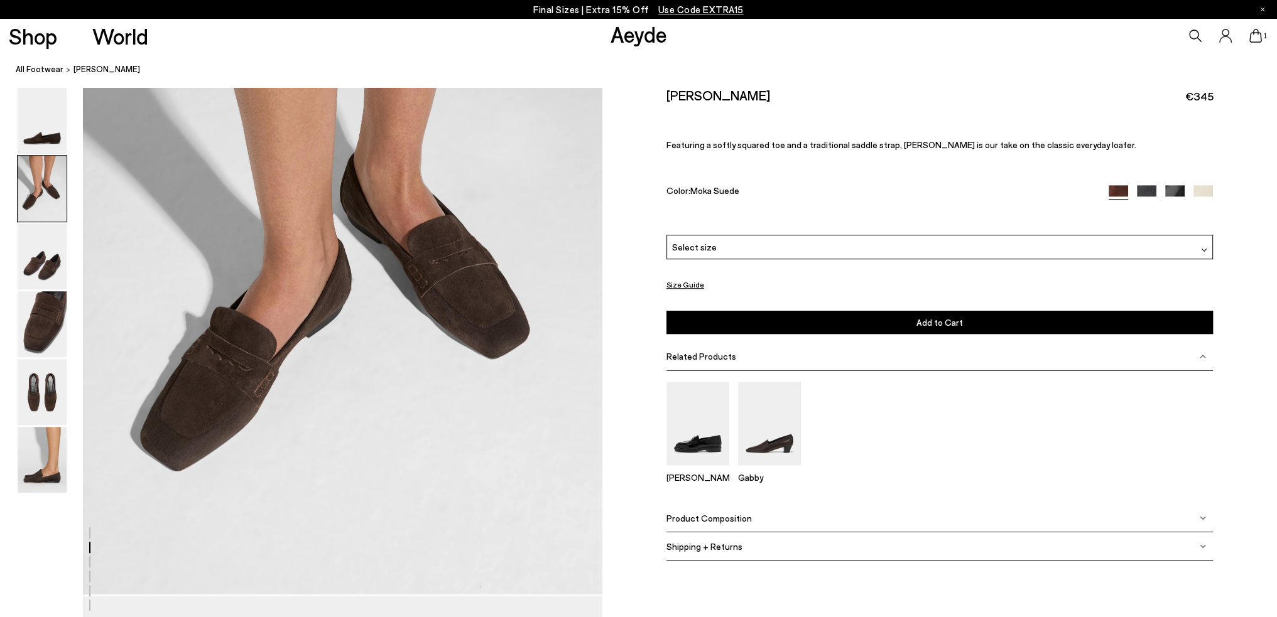
click at [1203, 193] on img at bounding box center [1202, 194] width 19 height 19
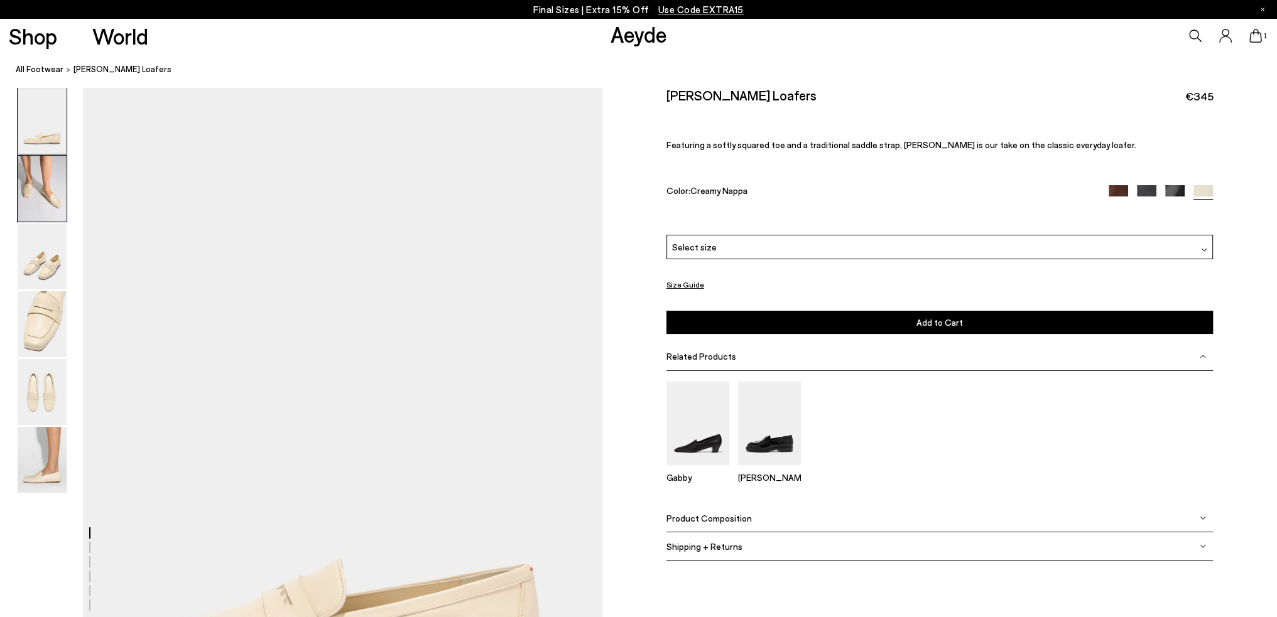
click at [41, 197] on img at bounding box center [42, 189] width 49 height 66
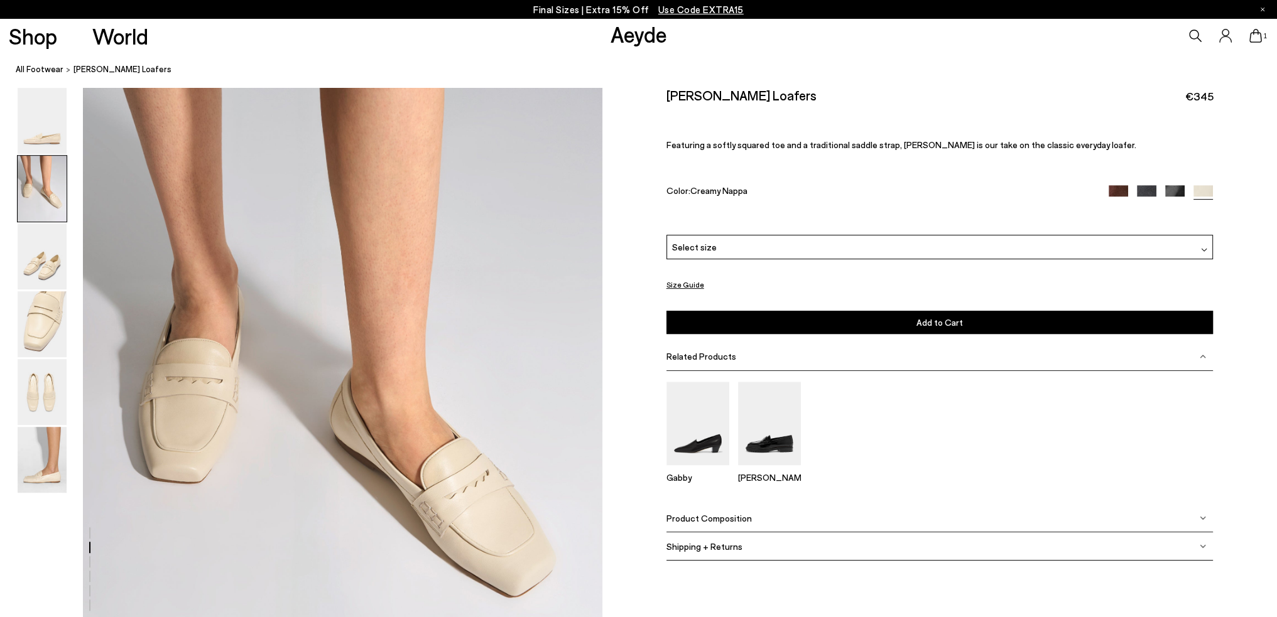
scroll to position [821, 0]
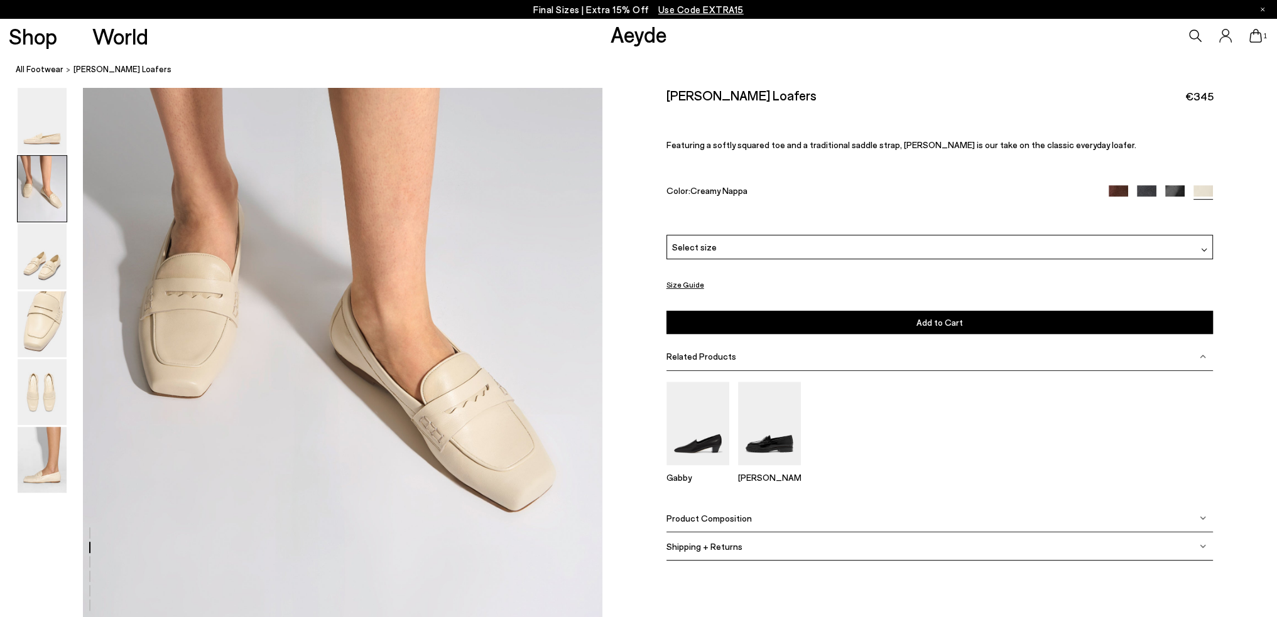
click at [698, 249] on span "Select size" at bounding box center [694, 247] width 45 height 13
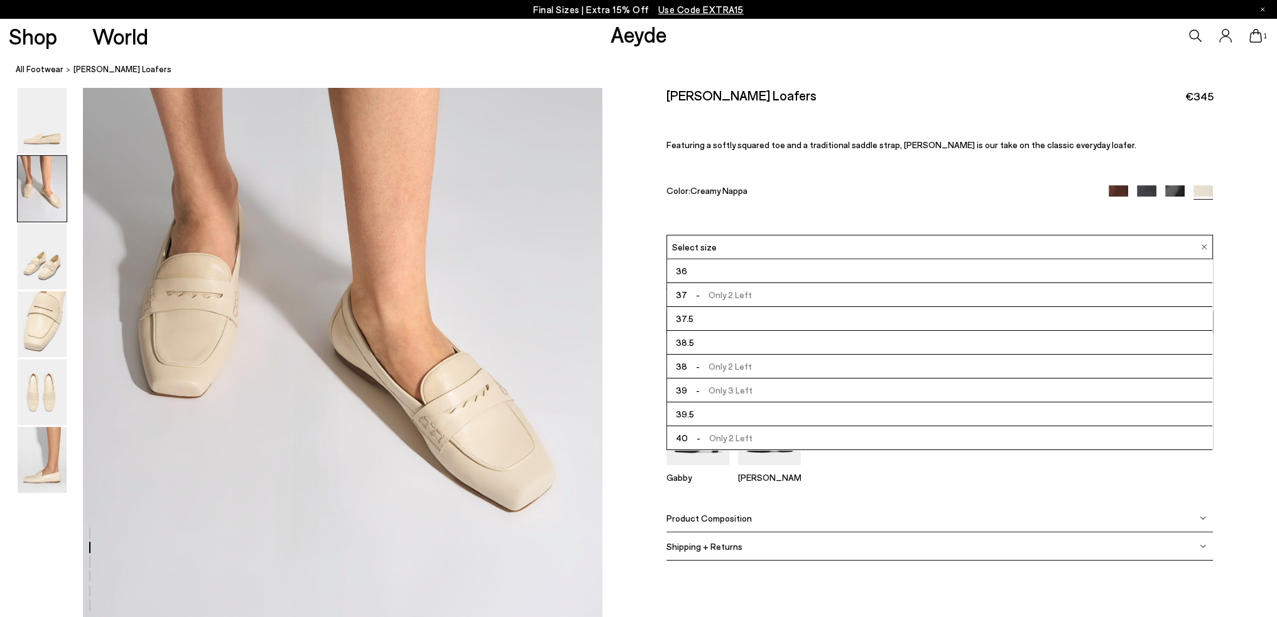
click at [1119, 185] on div "Lana Moccasin Loafers €345 Featuring a softly squared toe and a traditional sad…" at bounding box center [939, 161] width 547 height 148
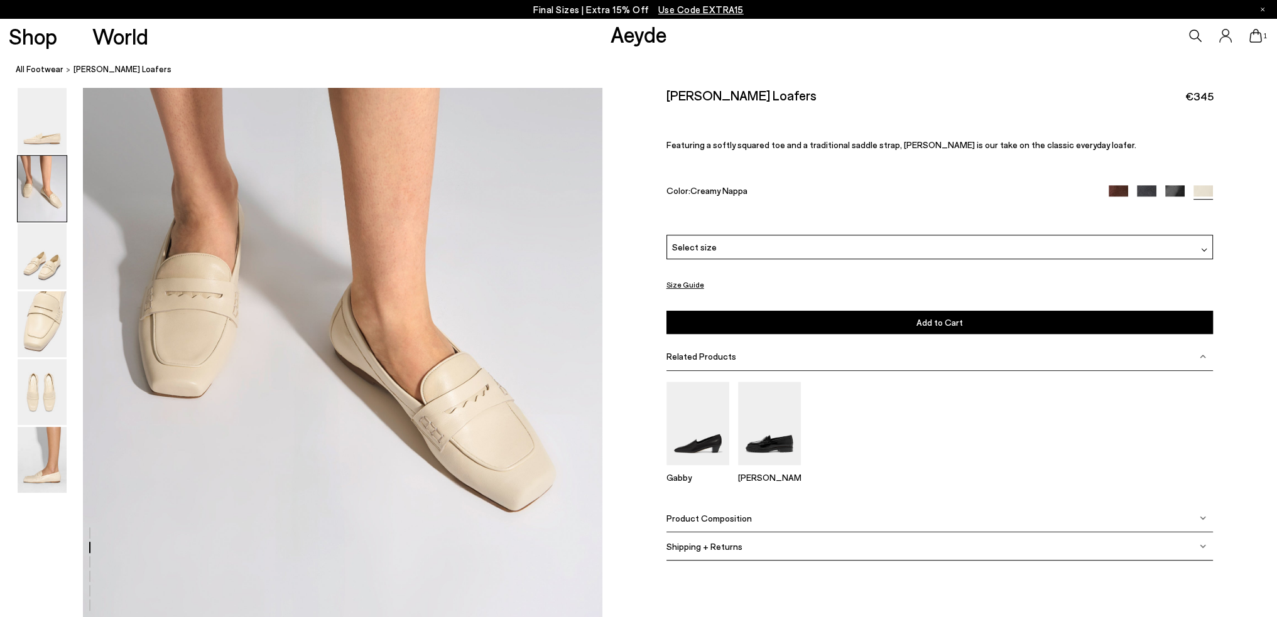
click at [1115, 195] on img at bounding box center [1117, 194] width 19 height 19
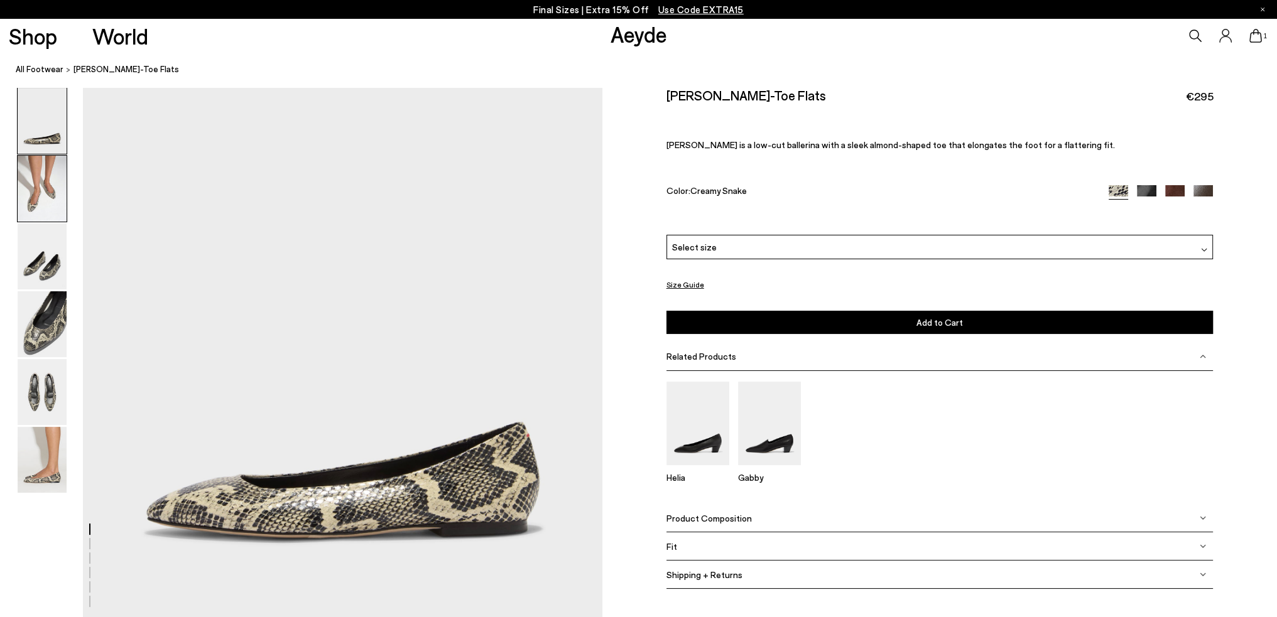
click at [33, 193] on img at bounding box center [42, 189] width 49 height 66
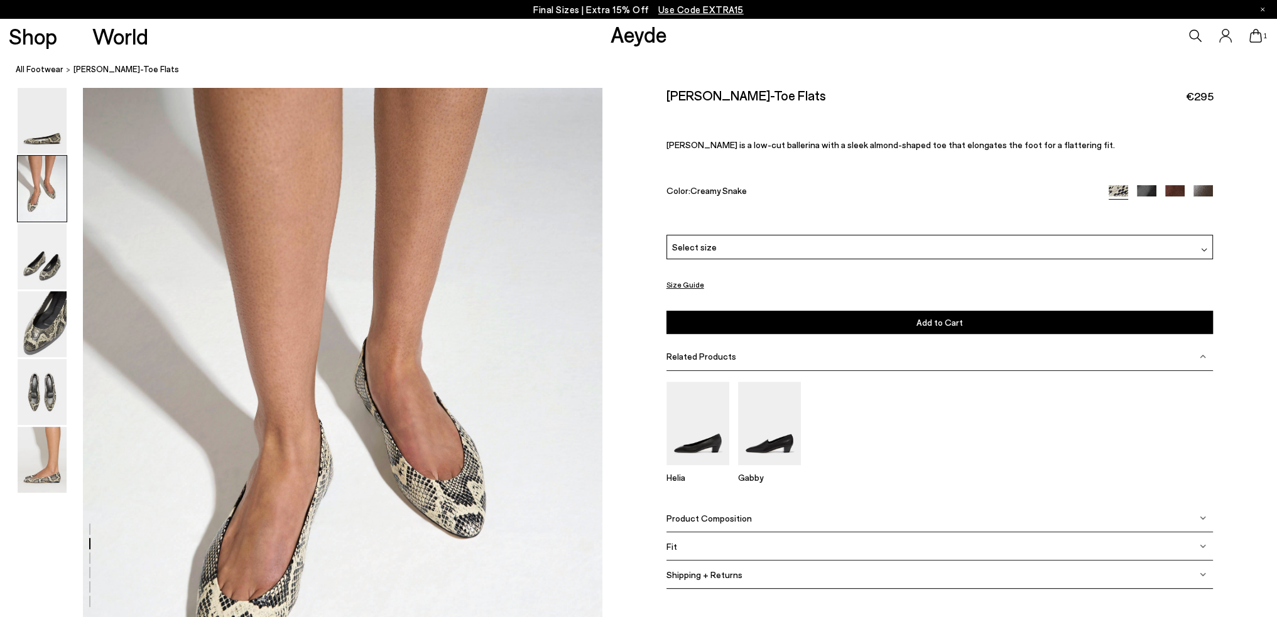
scroll to position [596, 0]
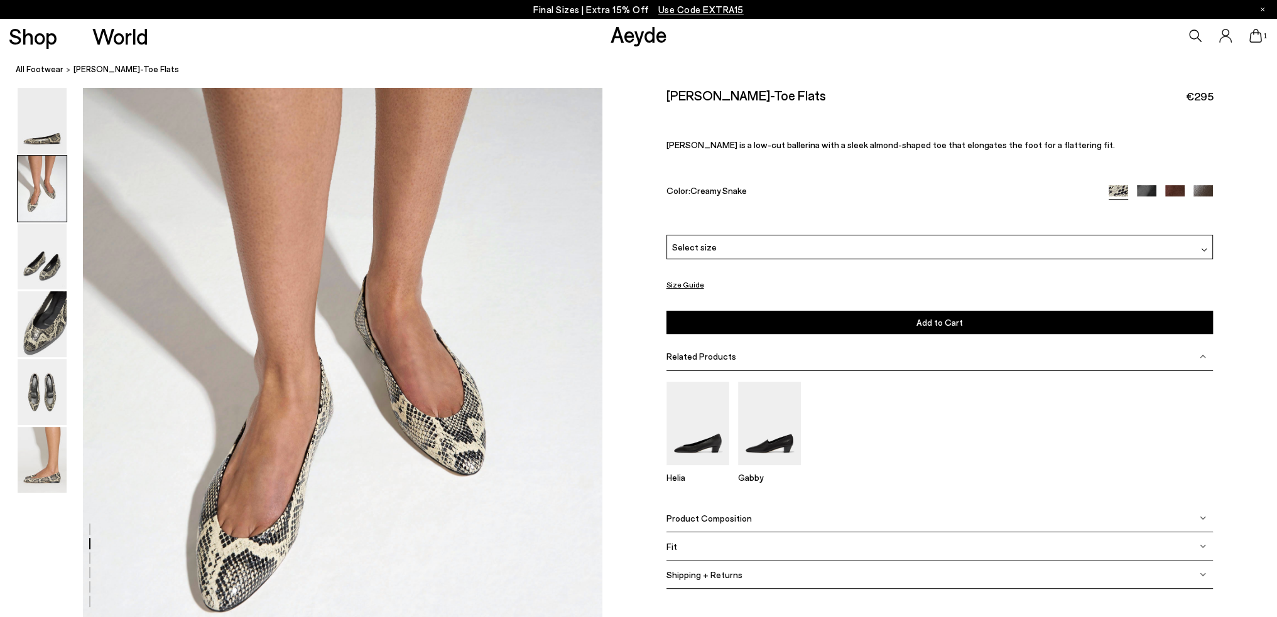
click at [1176, 186] on img at bounding box center [1174, 194] width 19 height 19
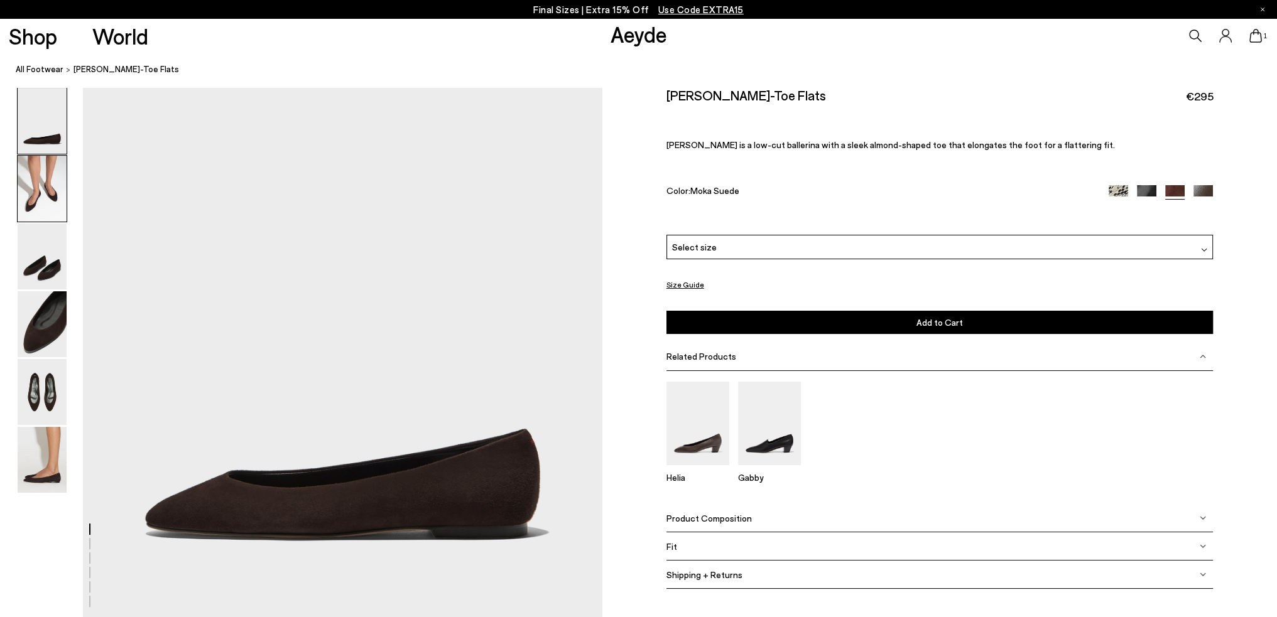
click at [33, 215] on img at bounding box center [42, 189] width 49 height 66
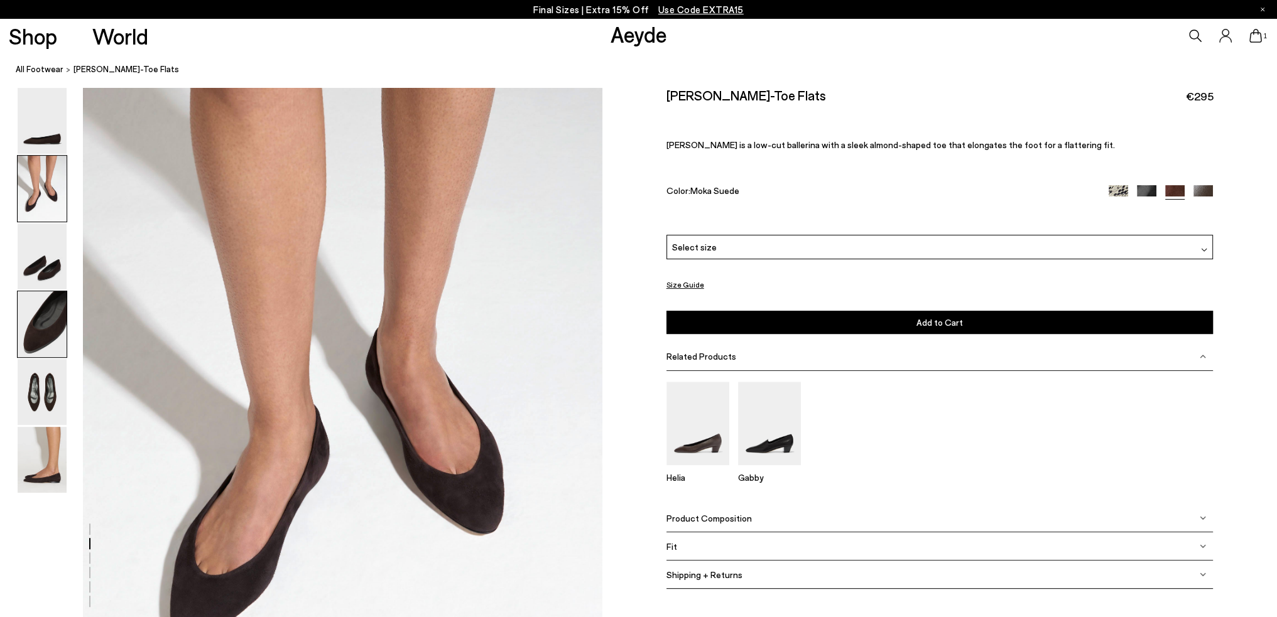
scroll to position [596, 0]
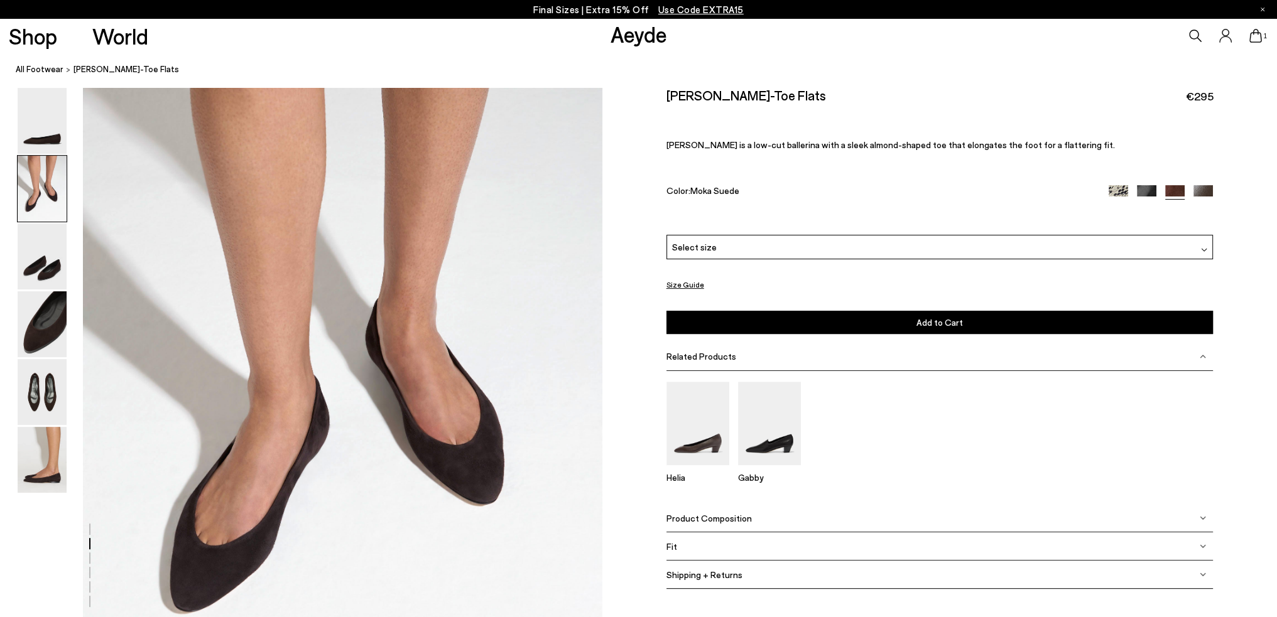
click at [1204, 190] on img at bounding box center [1202, 194] width 19 height 19
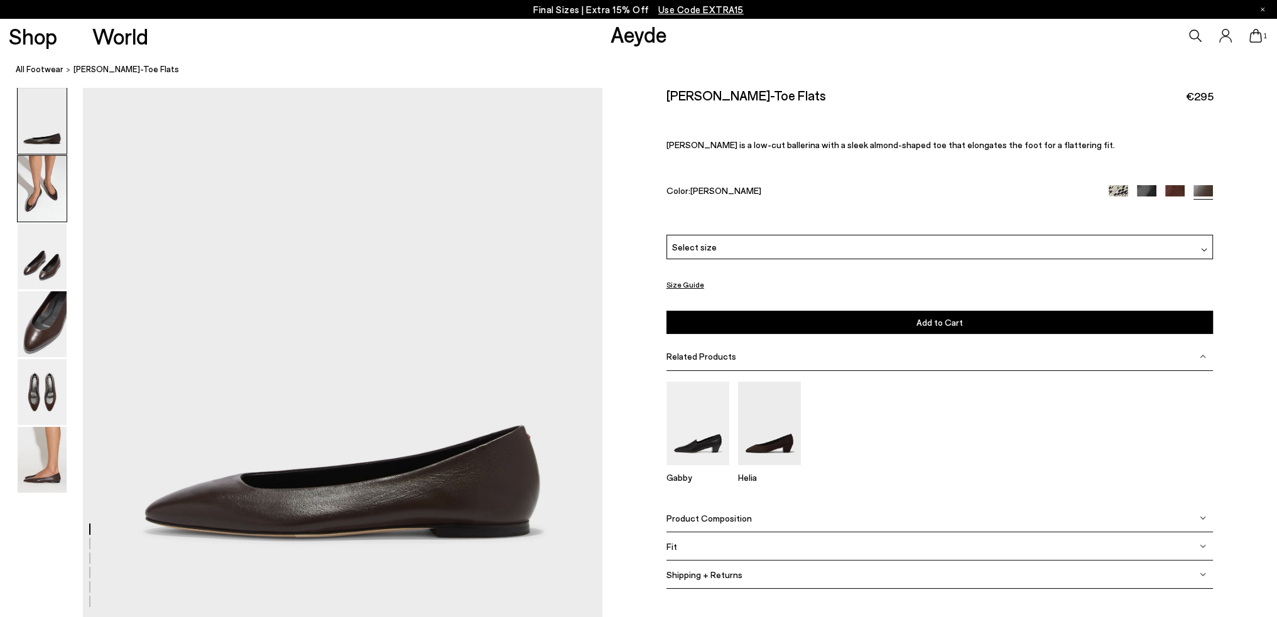
click at [45, 183] on img at bounding box center [42, 189] width 49 height 66
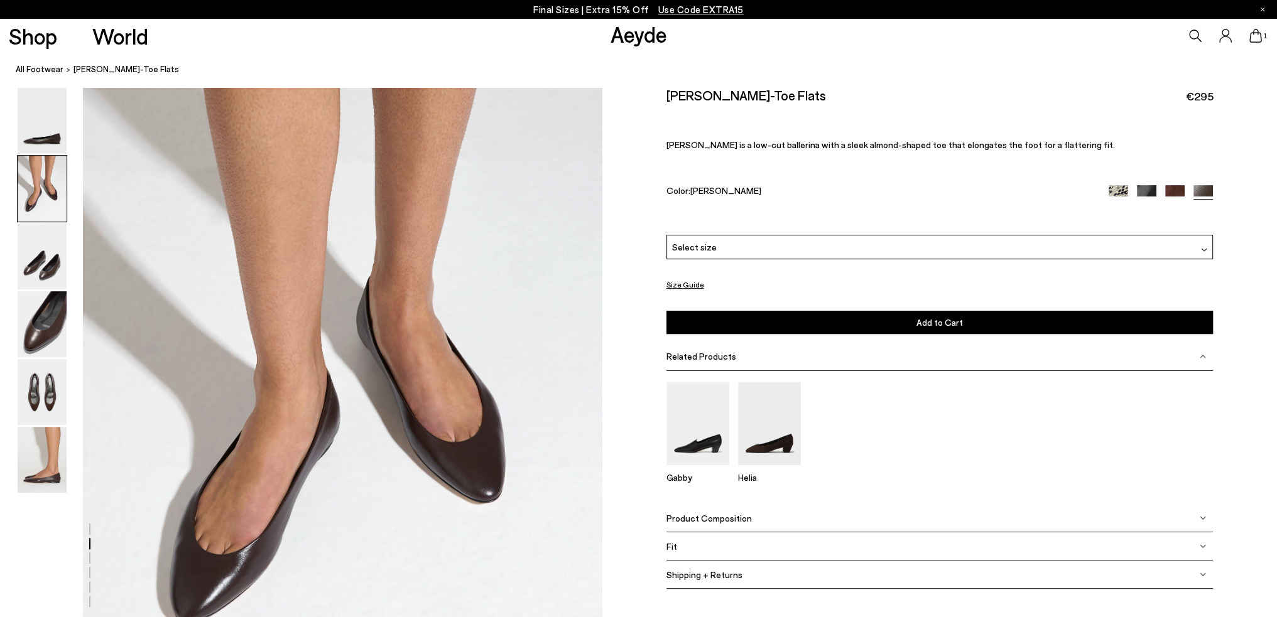
scroll to position [659, 0]
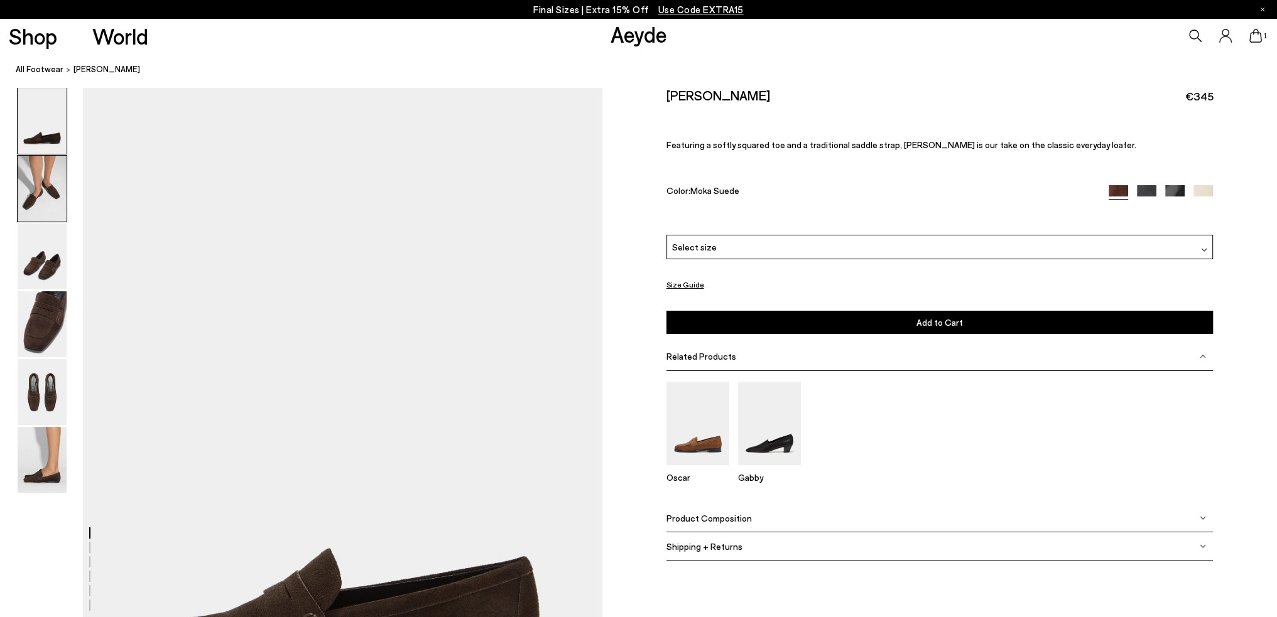
click at [26, 208] on img at bounding box center [42, 189] width 49 height 66
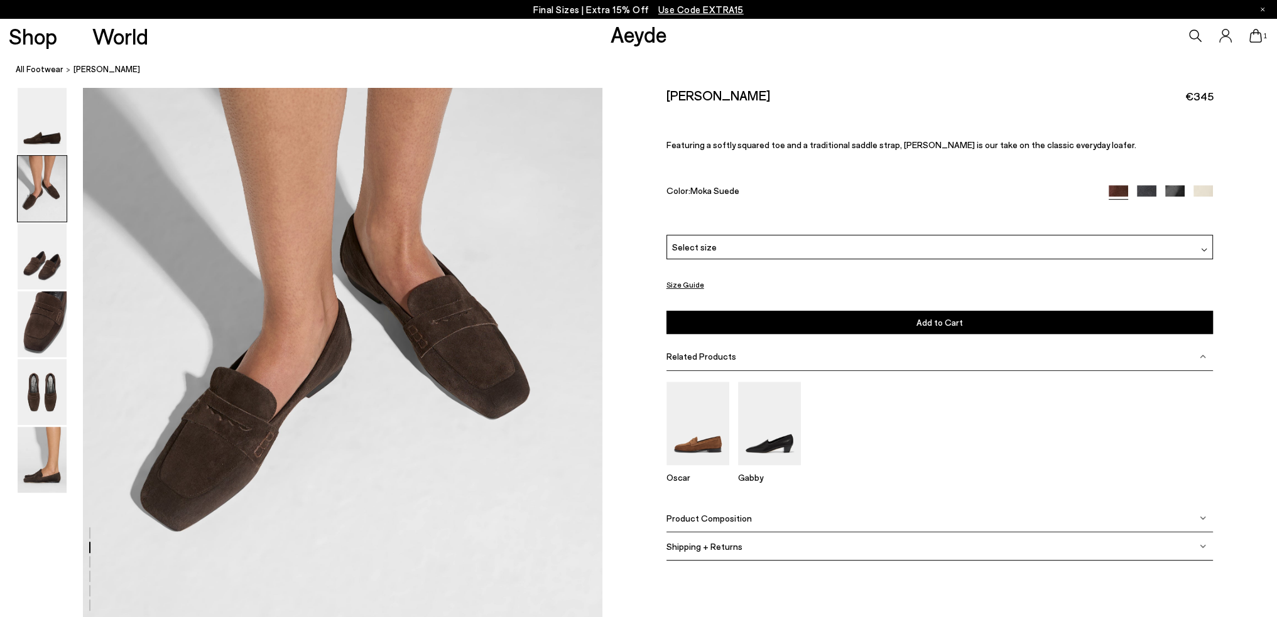
scroll to position [821, 0]
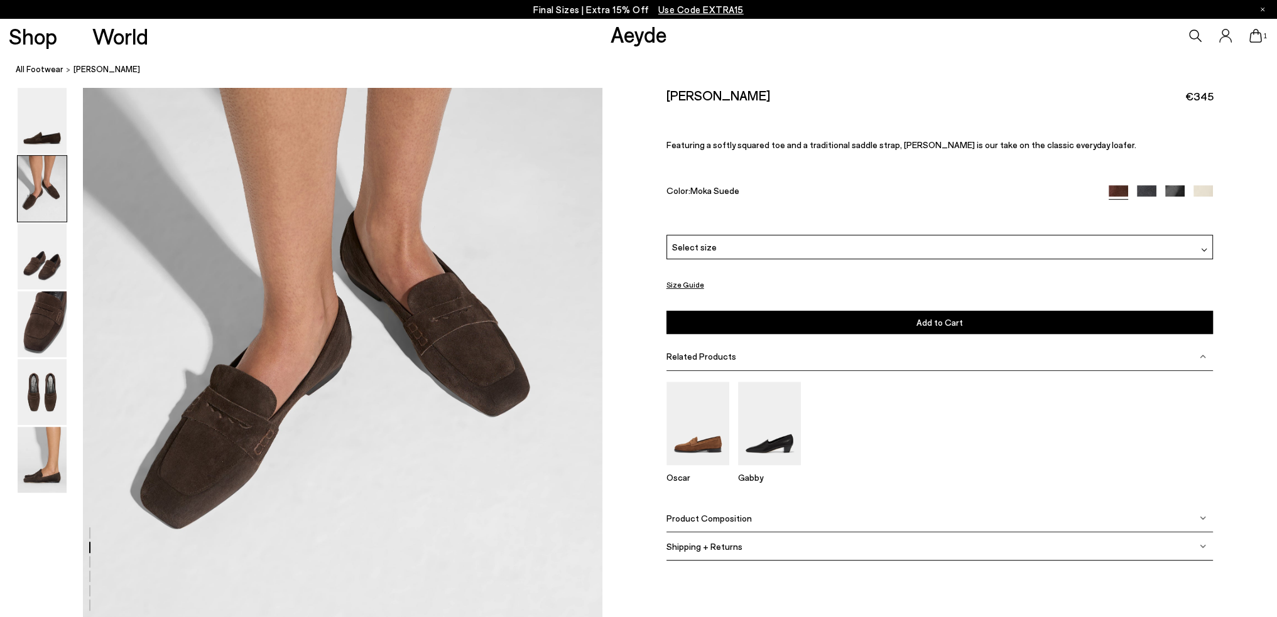
click at [1167, 190] on img at bounding box center [1174, 194] width 19 height 19
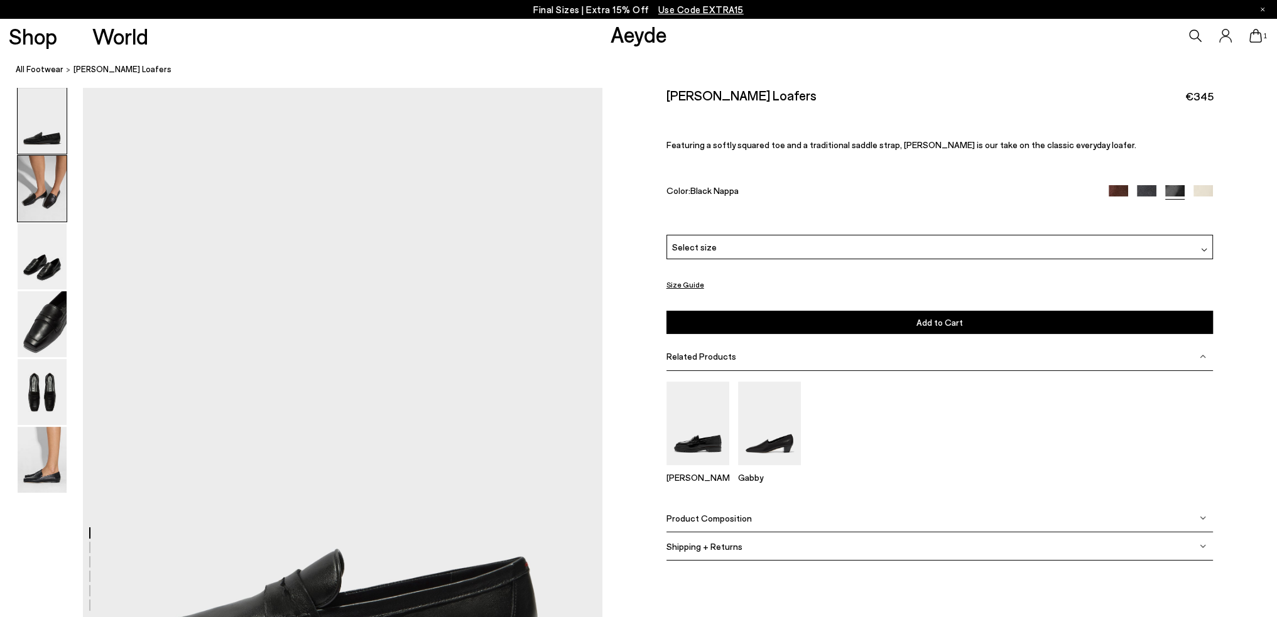
click at [45, 209] on img at bounding box center [42, 189] width 49 height 66
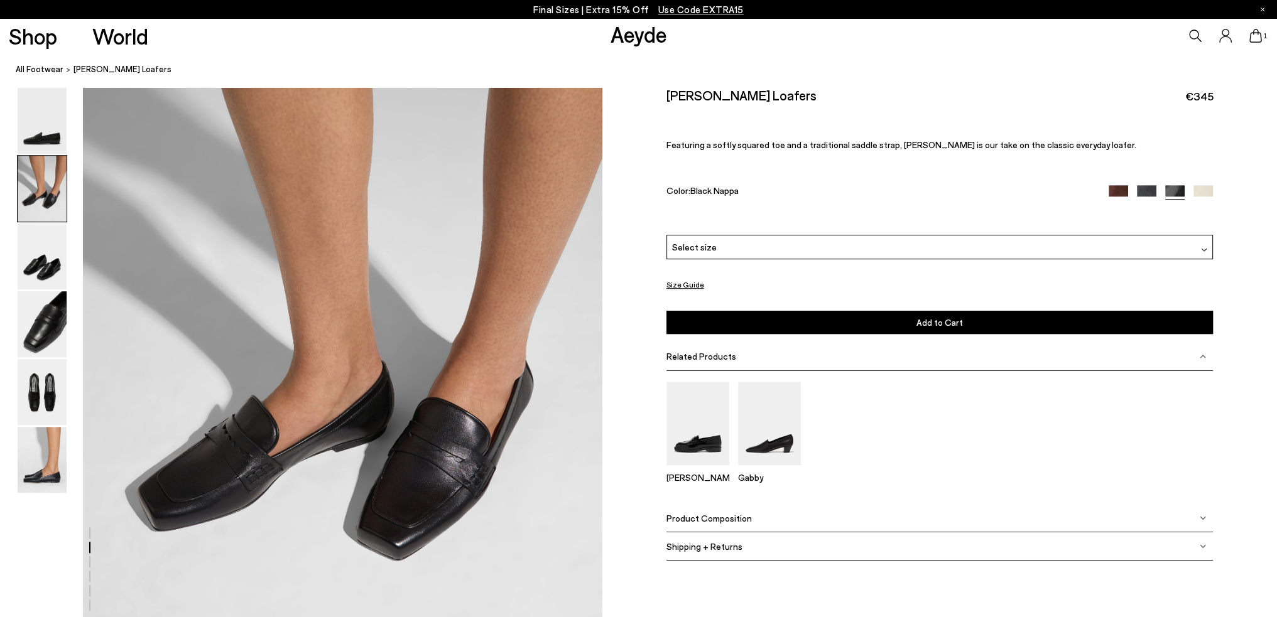
scroll to position [821, 0]
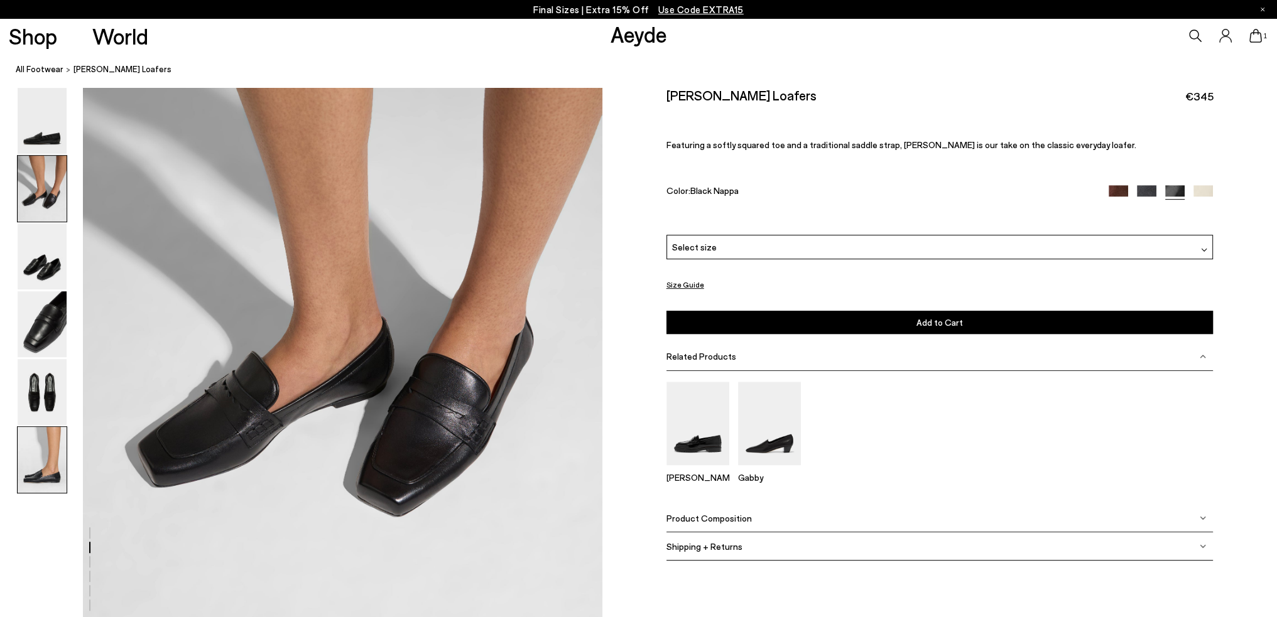
click at [28, 457] on img at bounding box center [42, 460] width 49 height 66
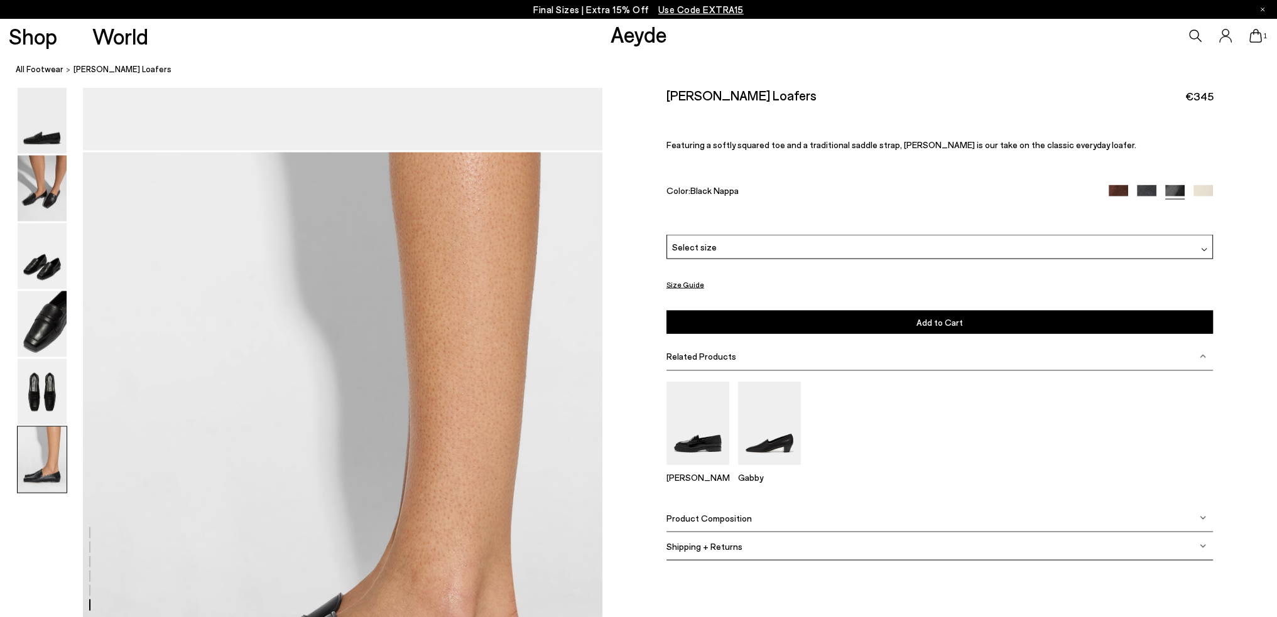
scroll to position [3558, 0]
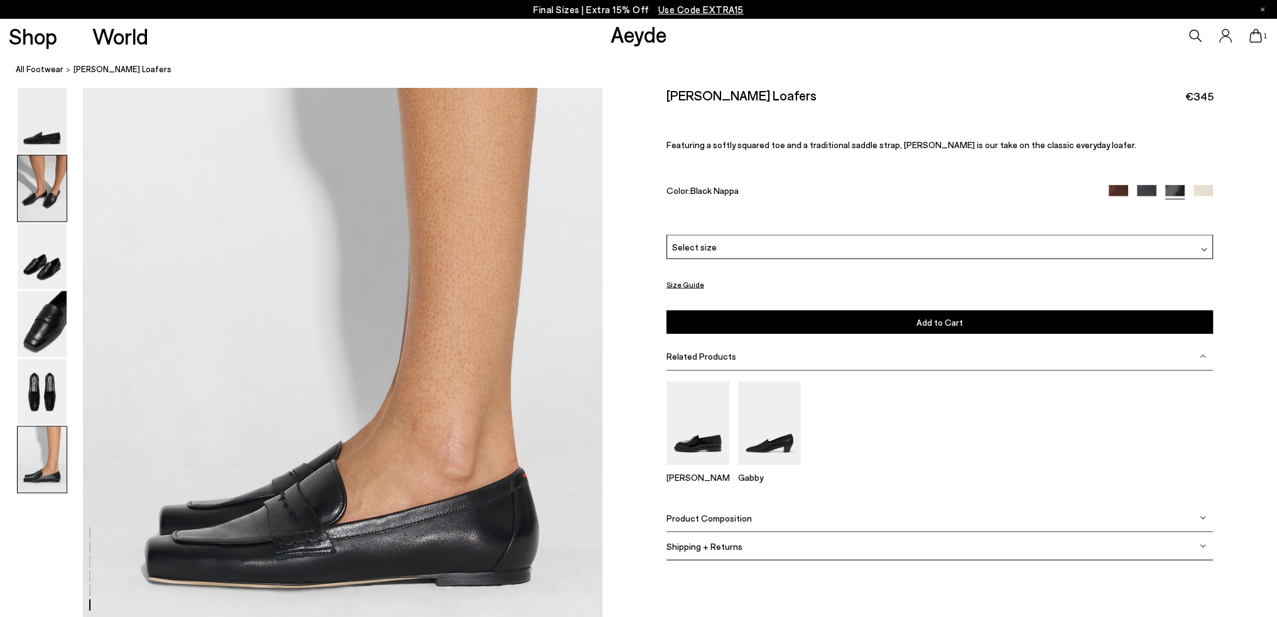
click at [41, 190] on img at bounding box center [42, 189] width 49 height 66
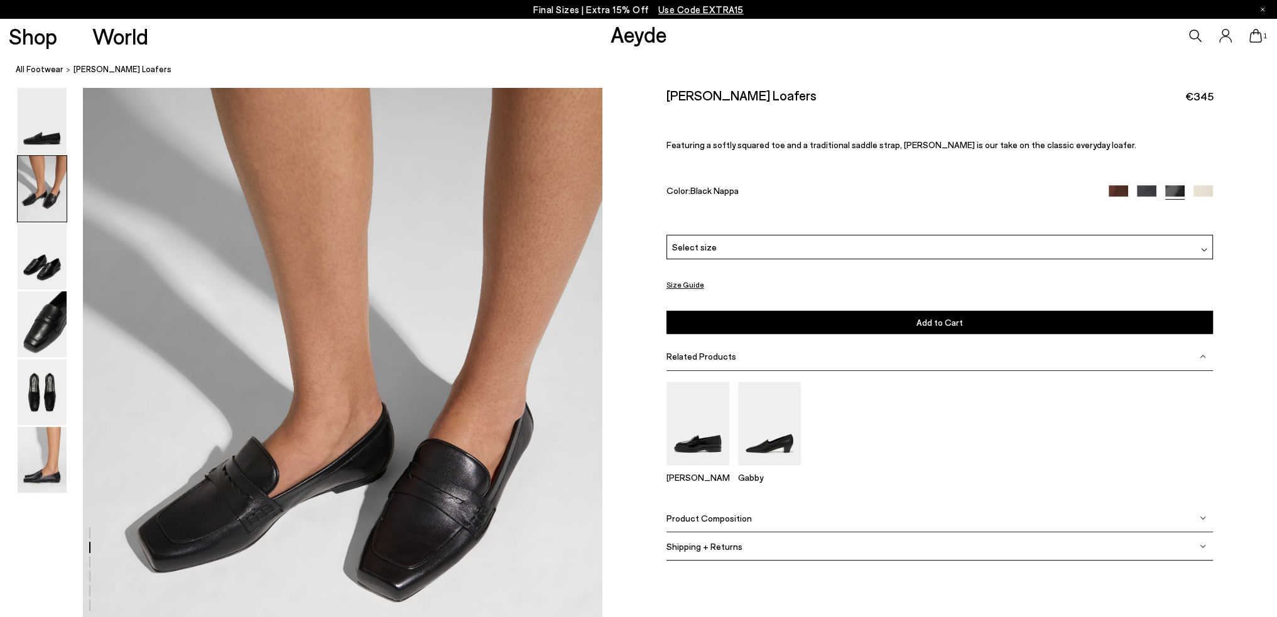
scroll to position [821, 0]
